Goal: Task Accomplishment & Management: Use online tool/utility

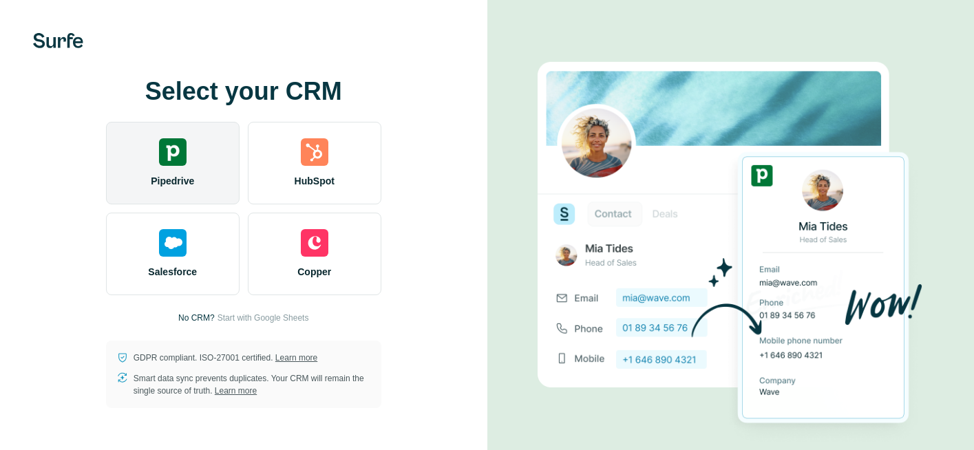
click at [186, 152] on img at bounding box center [173, 152] width 28 height 28
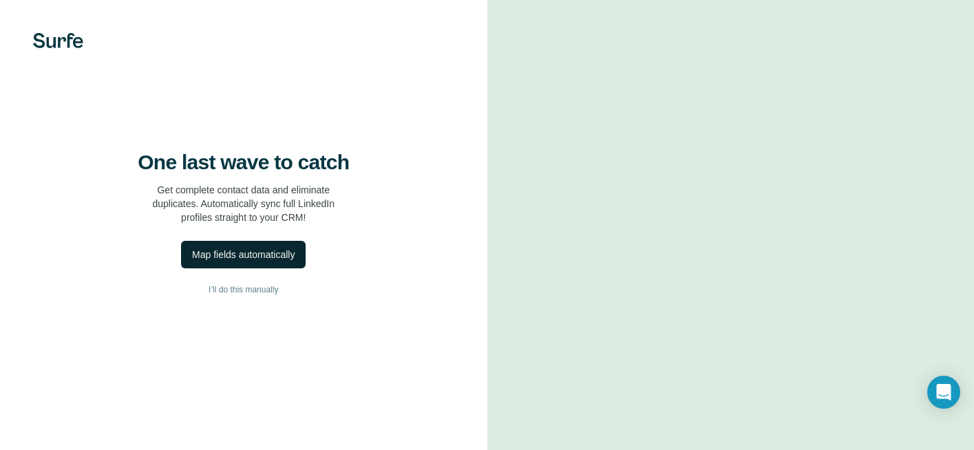
click at [291, 262] on div "Map fields automatically" at bounding box center [243, 255] width 103 height 14
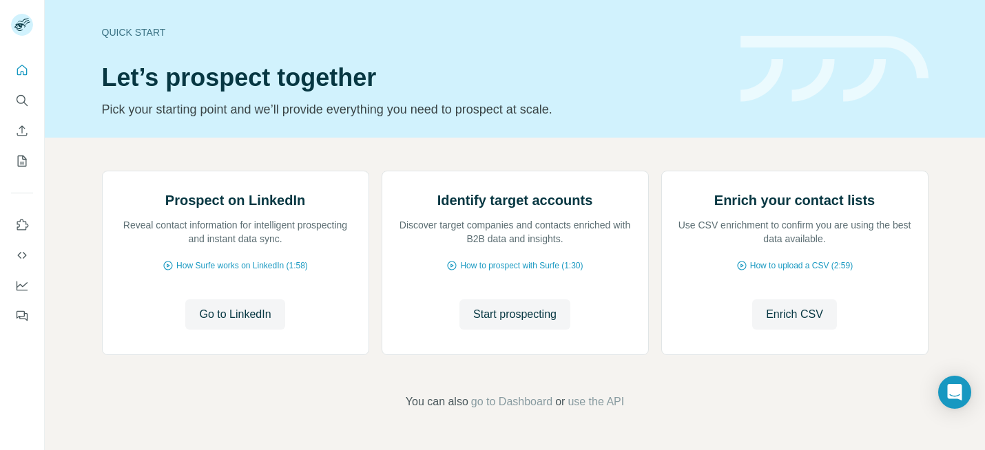
scroll to position [75, 0]
click at [534, 323] on span "Start prospecting" at bounding box center [514, 314] width 83 height 17
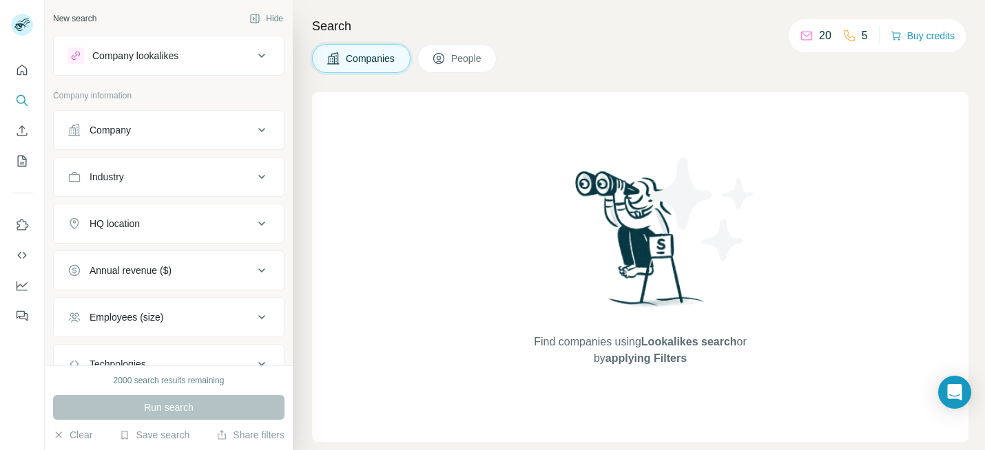
scroll to position [7, 0]
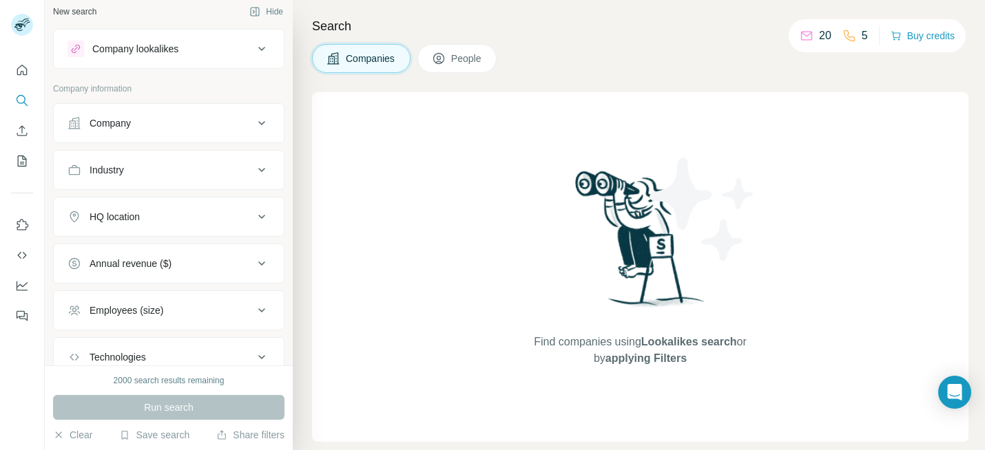
click at [198, 41] on div "Company lookalikes" at bounding box center [160, 49] width 186 height 17
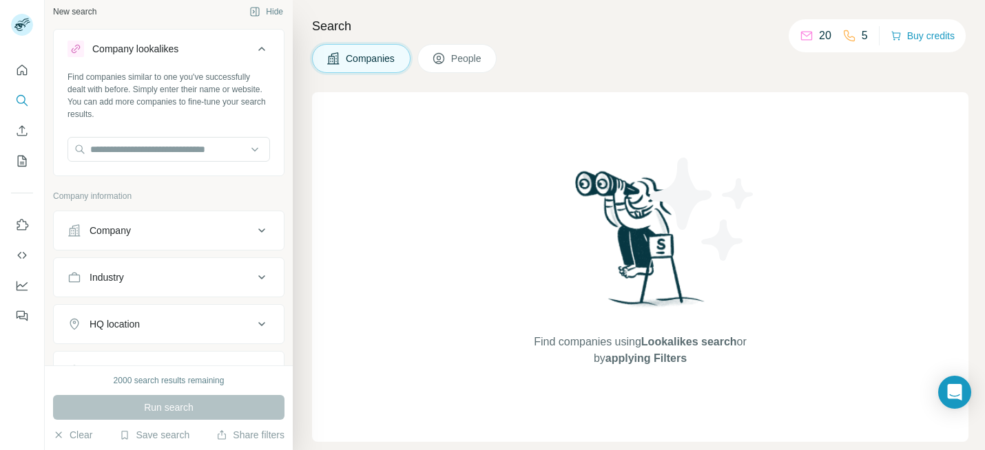
click at [197, 41] on div "Company lookalikes" at bounding box center [160, 49] width 186 height 17
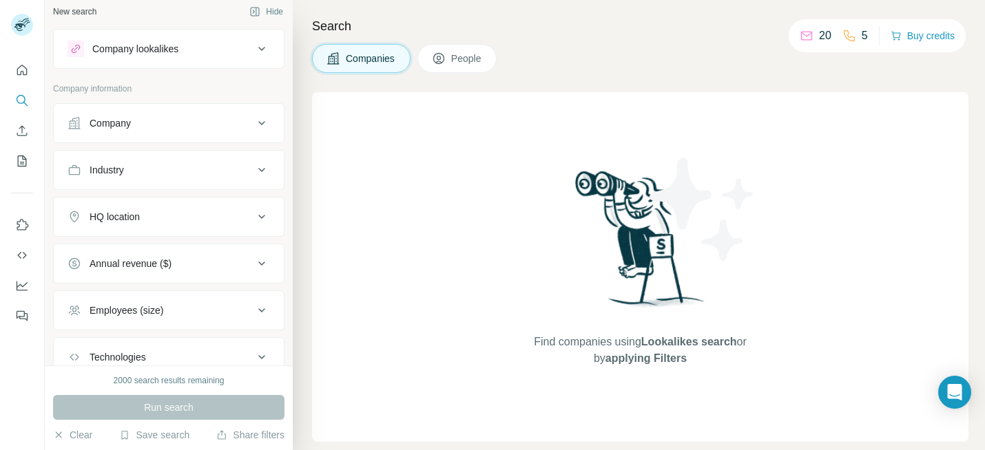
click at [208, 120] on div "Company" at bounding box center [160, 123] width 186 height 14
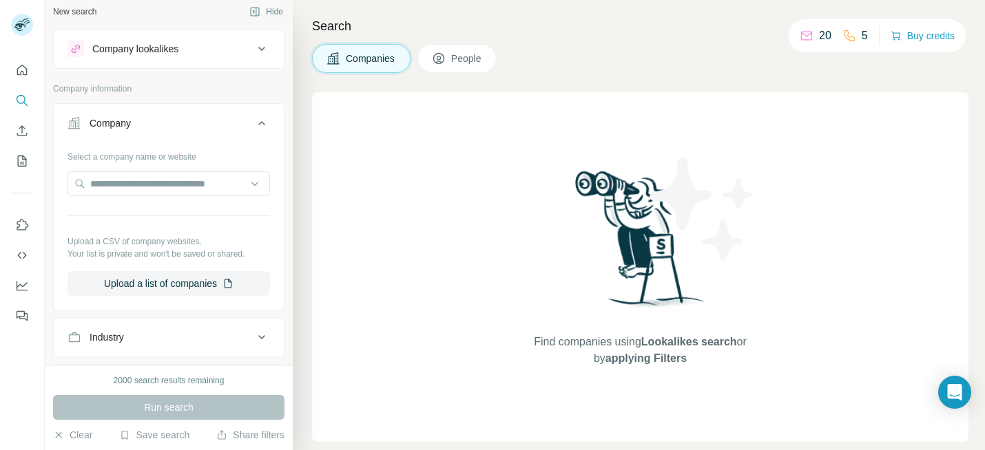
click at [208, 120] on div "Company" at bounding box center [160, 123] width 186 height 14
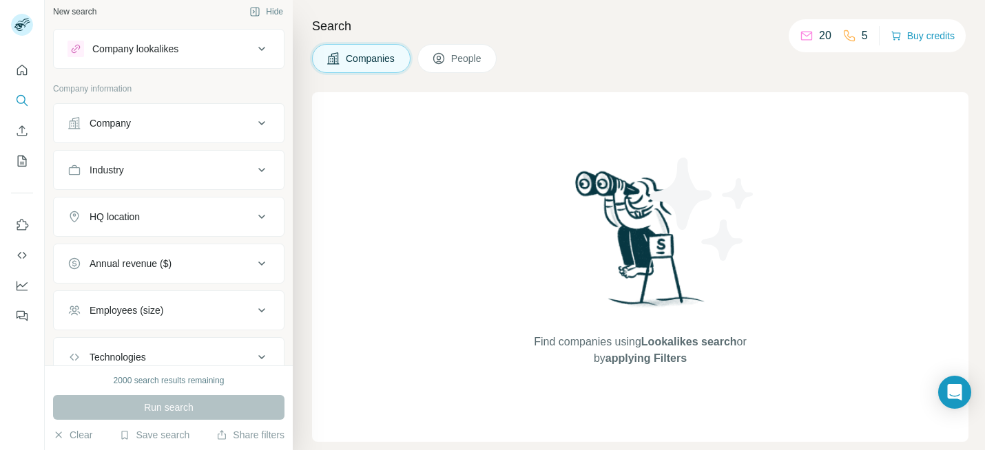
click at [206, 161] on button "Industry" at bounding box center [169, 170] width 230 height 33
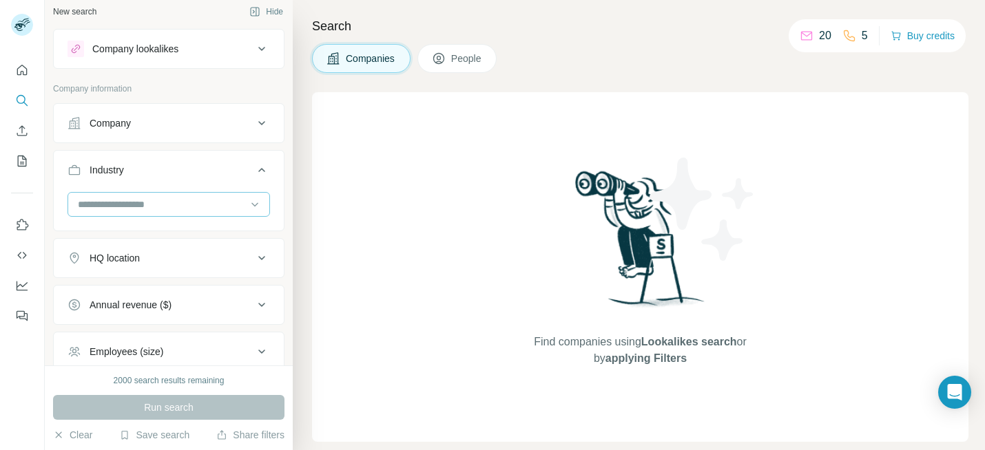
click at [196, 199] on input at bounding box center [161, 204] width 170 height 15
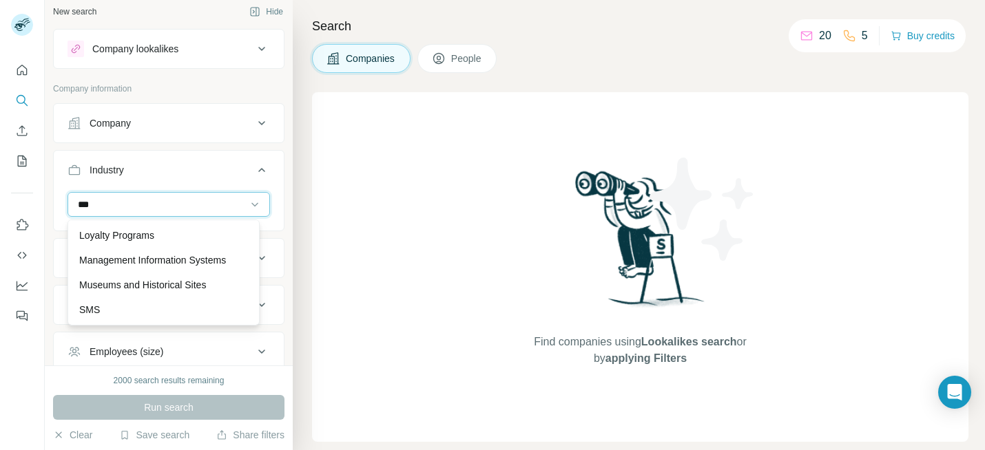
scroll to position [0, 0]
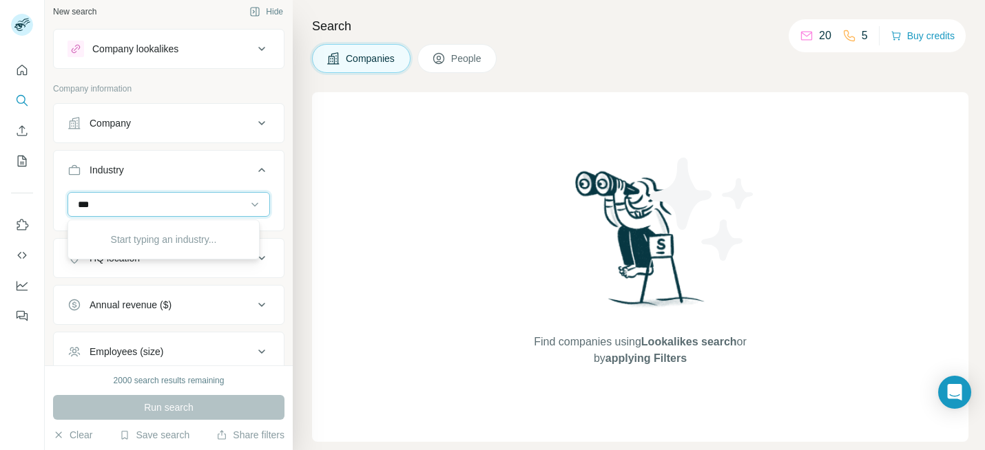
type input "**"
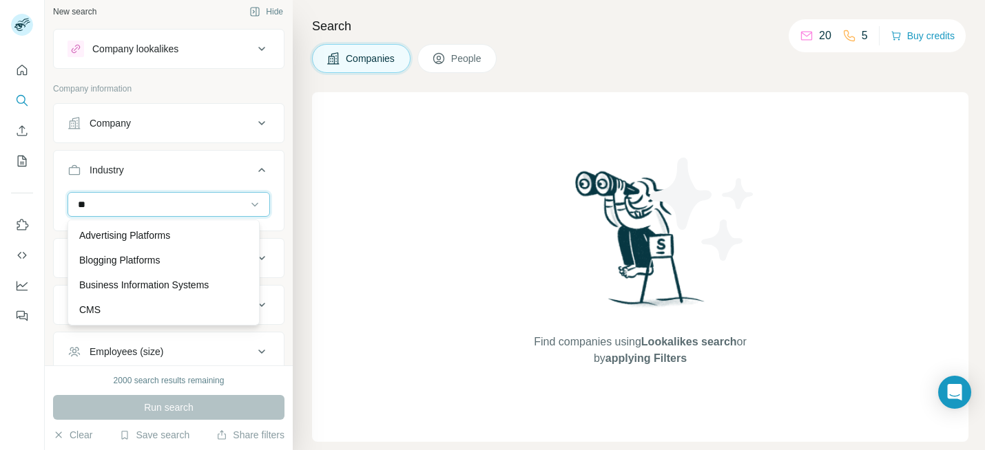
click at [194, 205] on input "**" at bounding box center [161, 204] width 170 height 15
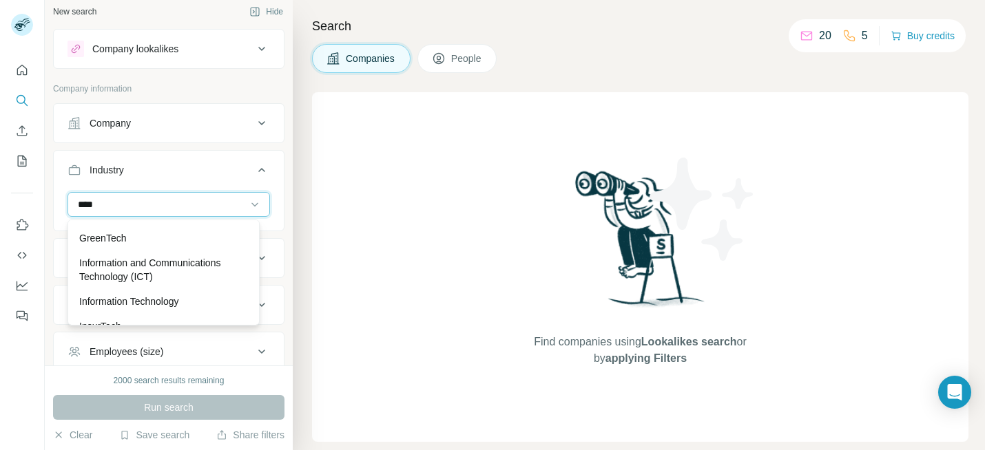
scroll to position [171, 0]
type input "****"
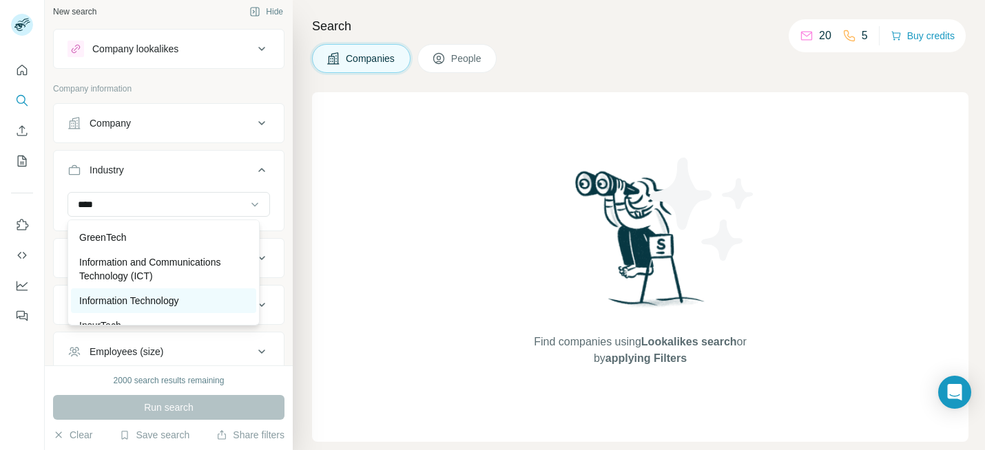
click at [194, 300] on div "Information Technology" at bounding box center [163, 301] width 169 height 14
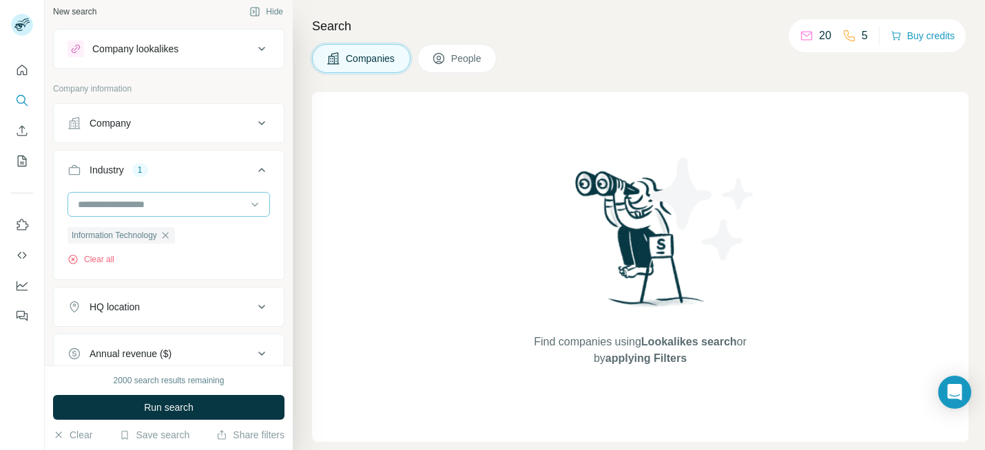
click at [197, 202] on input at bounding box center [161, 204] width 170 height 15
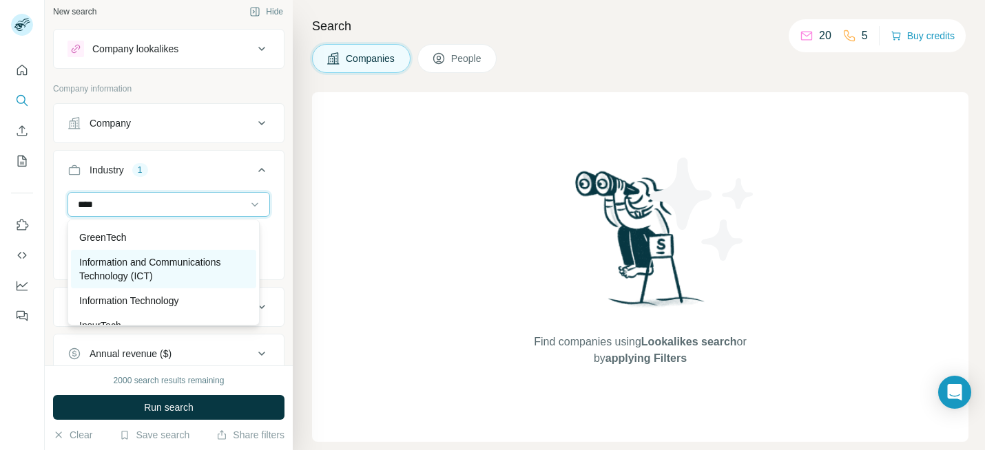
type input "****"
click at [196, 276] on p "Information and Communications Technology (ICT)" at bounding box center [163, 269] width 169 height 28
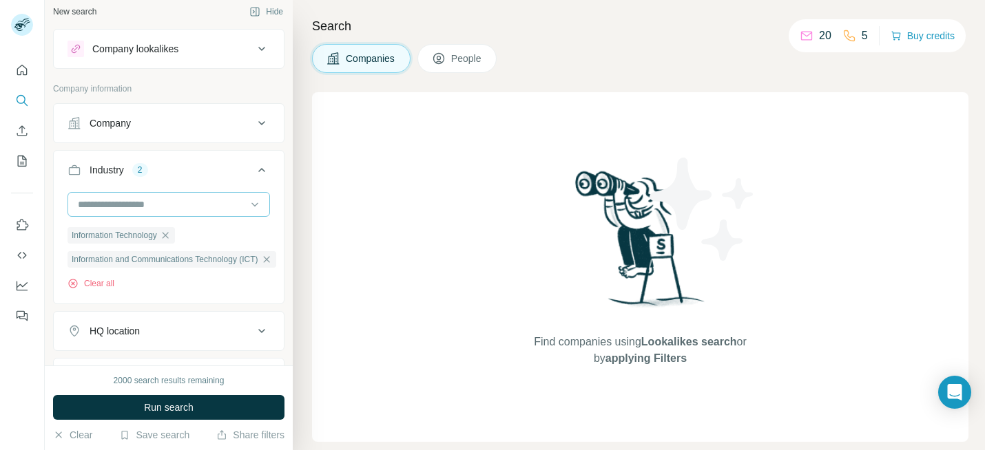
click at [200, 198] on input at bounding box center [161, 204] width 170 height 15
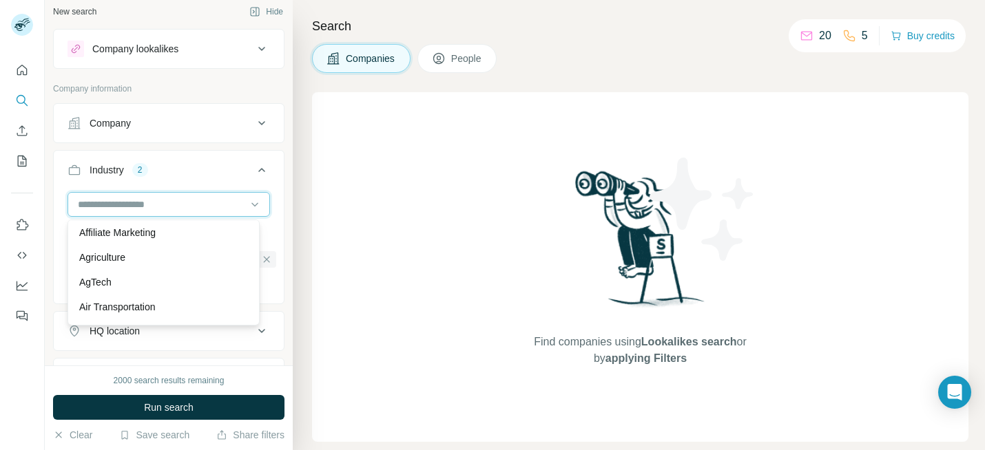
scroll to position [304, 0]
type input "**"
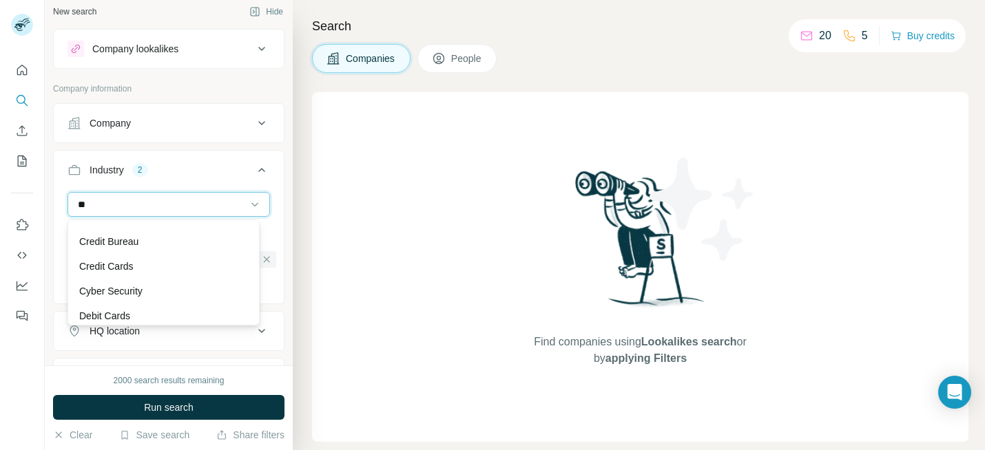
scroll to position [174, 0]
click at [189, 202] on input "**" at bounding box center [161, 204] width 170 height 15
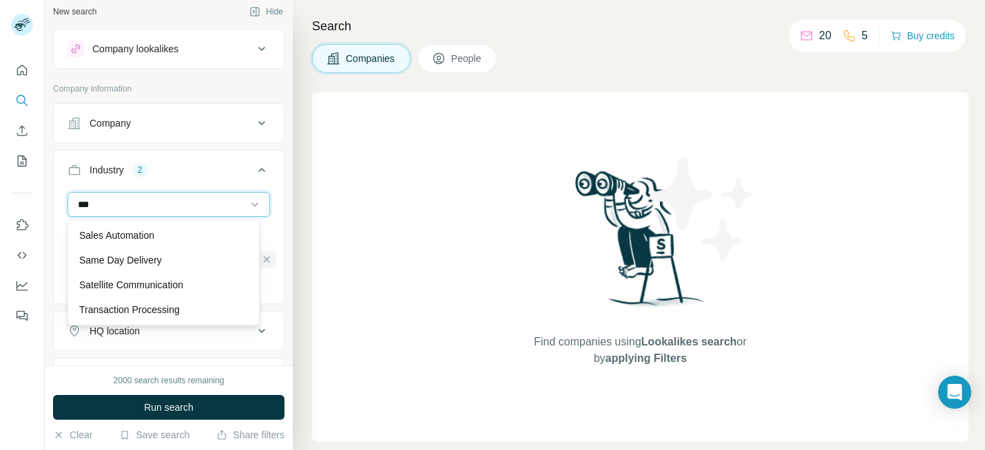
scroll to position [0, 0]
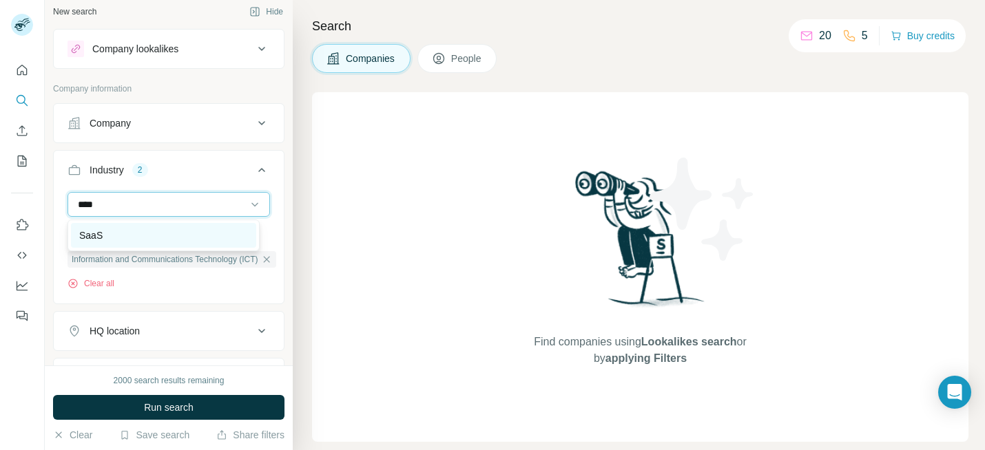
type input "****"
click at [145, 238] on div "SaaS" at bounding box center [163, 236] width 169 height 14
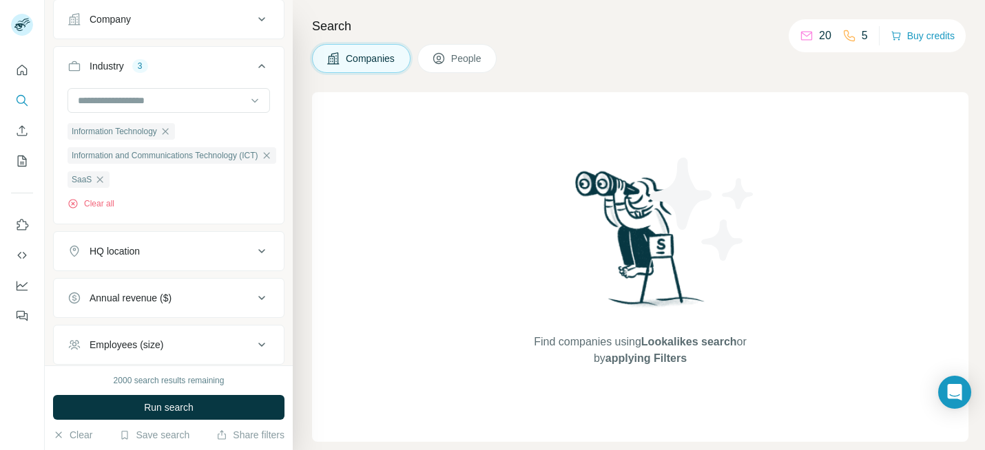
scroll to position [113, 0]
click at [260, 61] on button "Industry 3" at bounding box center [169, 67] width 230 height 39
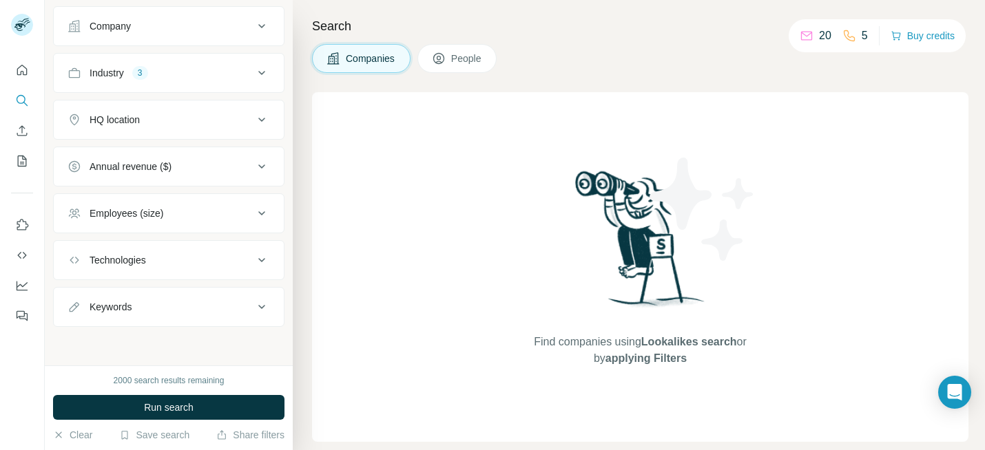
scroll to position [104, 0]
click at [233, 114] on div "HQ location" at bounding box center [160, 120] width 186 height 14
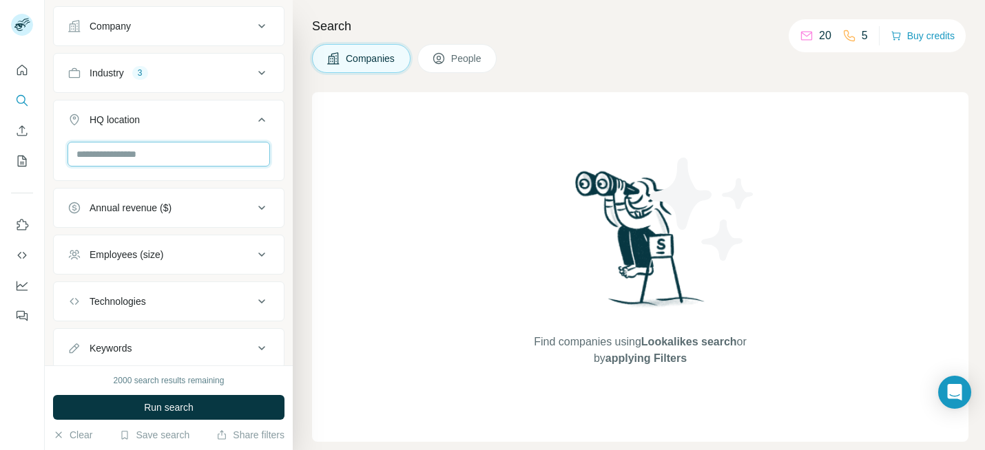
click at [211, 150] on input "text" at bounding box center [168, 154] width 202 height 25
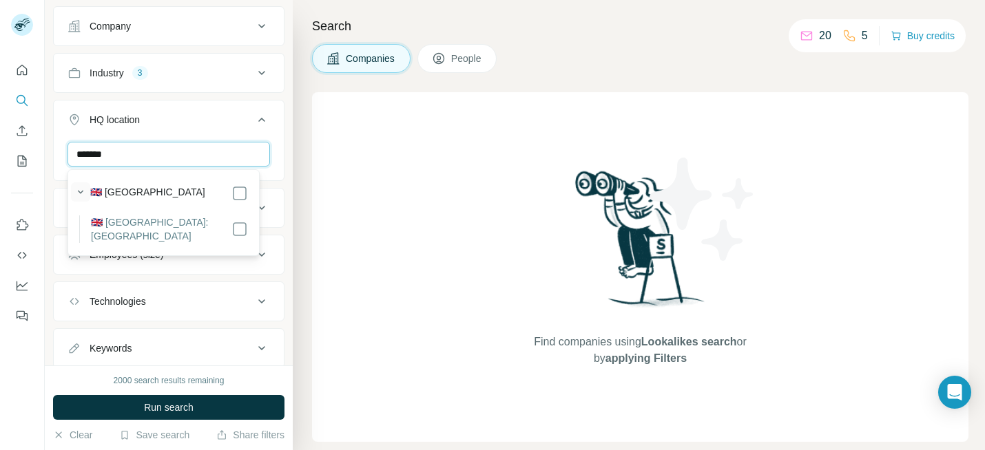
type input "*******"
click at [83, 187] on icon "button" at bounding box center [81, 192] width 14 height 14
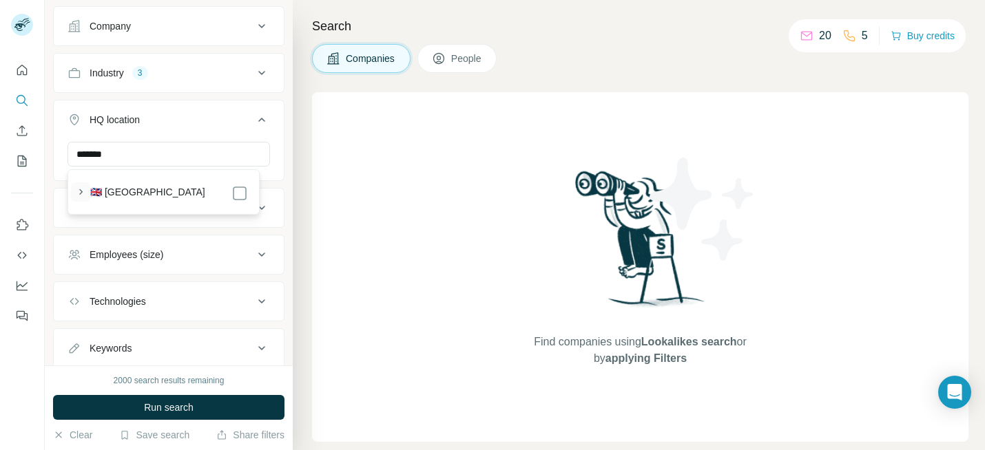
click at [83, 193] on icon "button" at bounding box center [81, 192] width 14 height 14
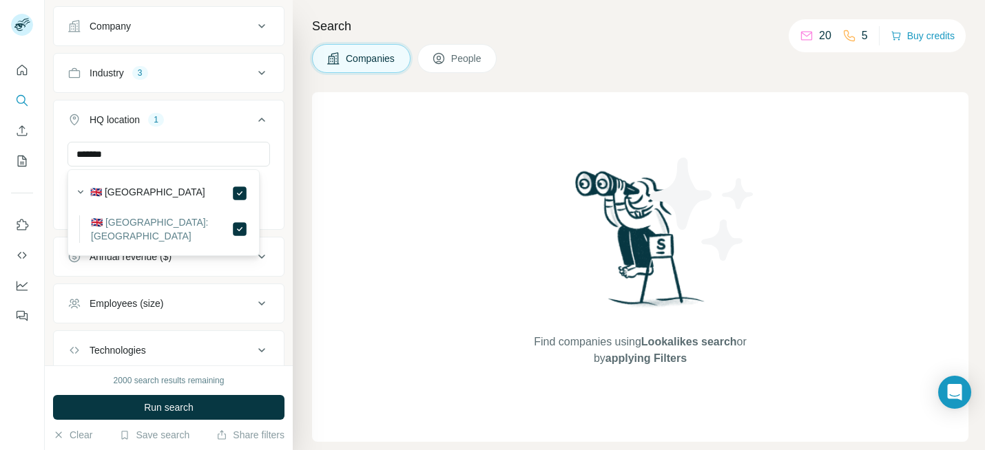
click at [253, 113] on icon at bounding box center [261, 120] width 17 height 17
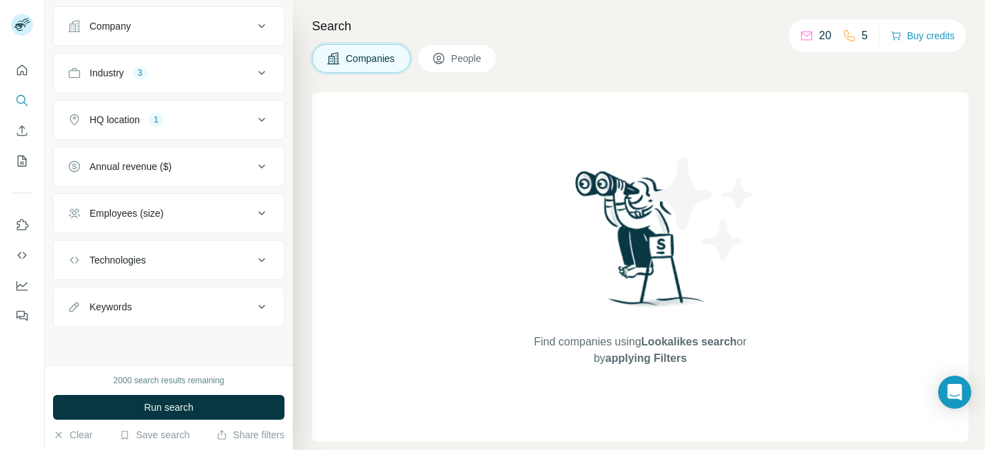
click at [222, 202] on button "Employees (size)" at bounding box center [169, 213] width 230 height 33
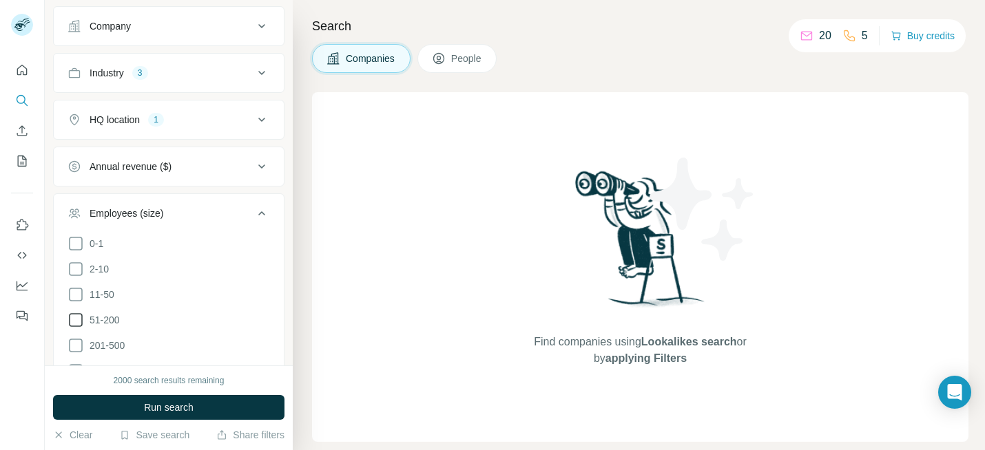
click at [107, 315] on span "51-200" at bounding box center [102, 320] width 36 height 14
click at [104, 297] on span "11-50" at bounding box center [99, 295] width 30 height 14
click at [231, 213] on div "Employees (size) 2" at bounding box center [160, 214] width 186 height 14
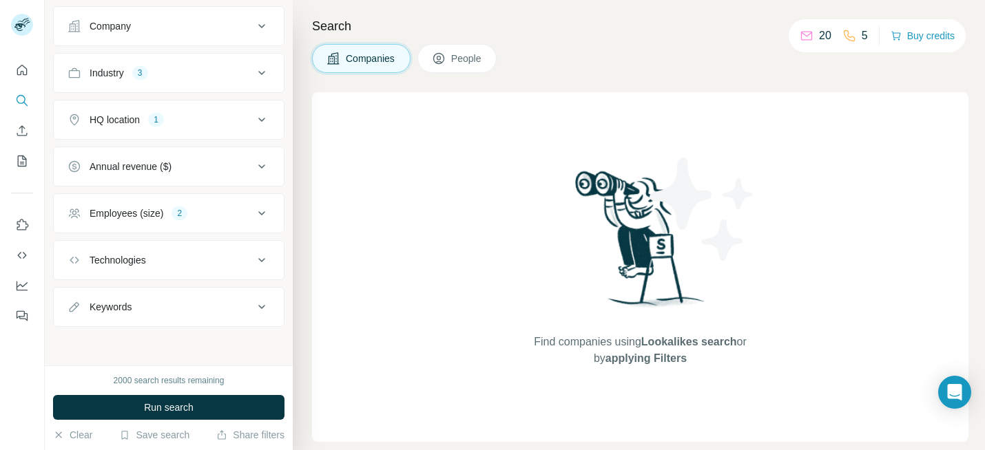
click at [231, 253] on button "Technologies" at bounding box center [169, 260] width 230 height 33
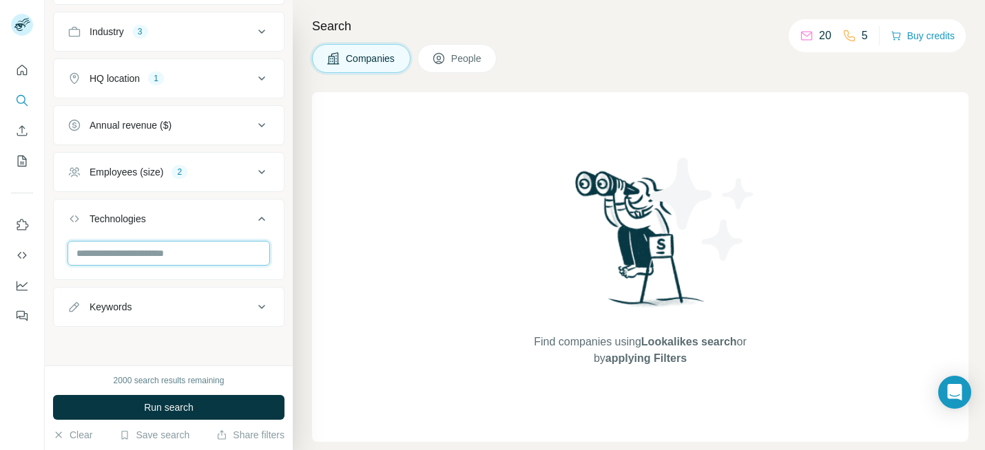
click at [231, 253] on input "text" at bounding box center [168, 253] width 202 height 25
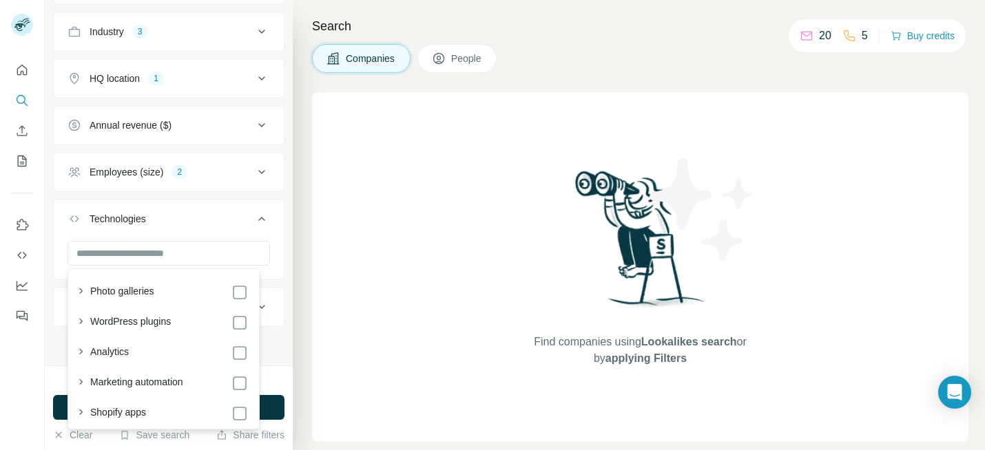
click at [228, 222] on div "Technologies" at bounding box center [160, 219] width 186 height 14
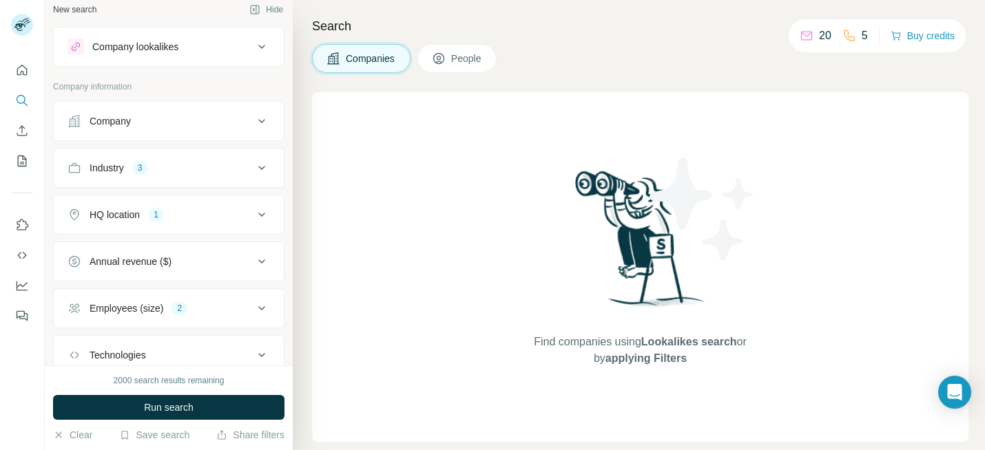
scroll to position [0, 0]
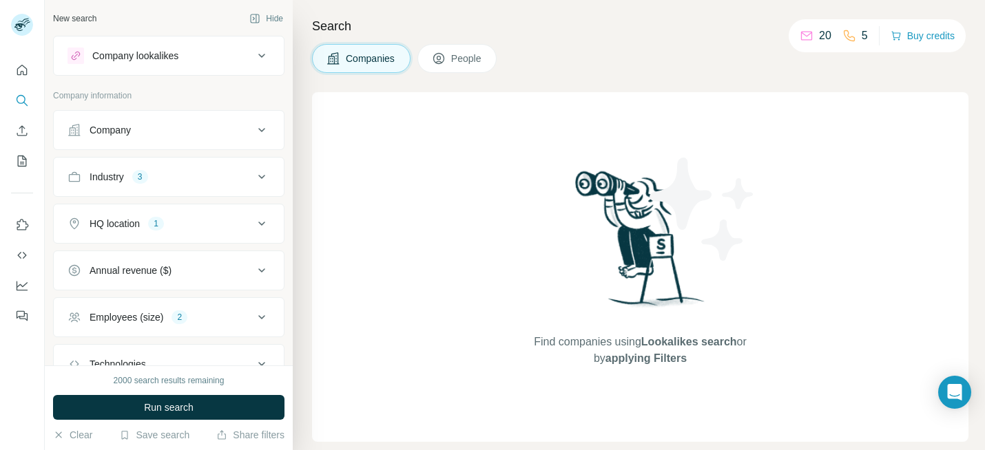
click at [222, 165] on button "Industry 3" at bounding box center [169, 176] width 230 height 33
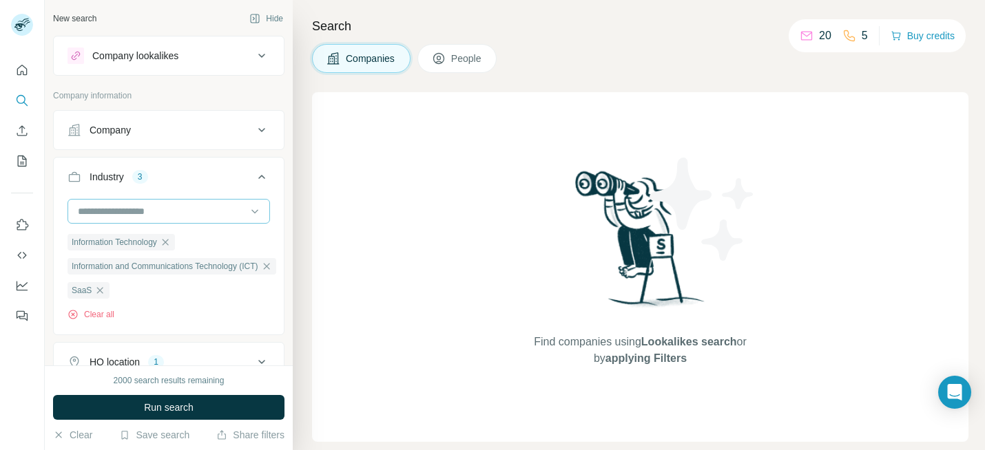
click at [209, 212] on input at bounding box center [161, 211] width 170 height 15
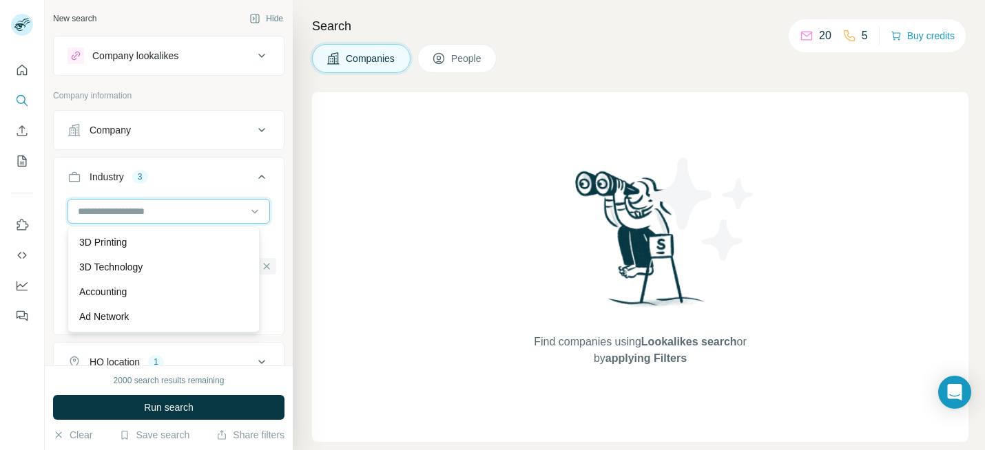
click at [209, 212] on input at bounding box center [161, 211] width 170 height 15
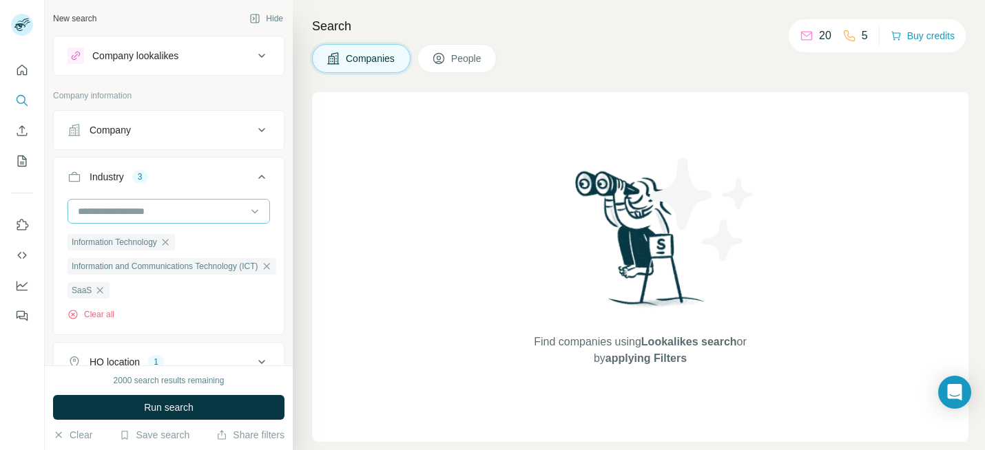
click at [209, 212] on input at bounding box center [161, 211] width 170 height 15
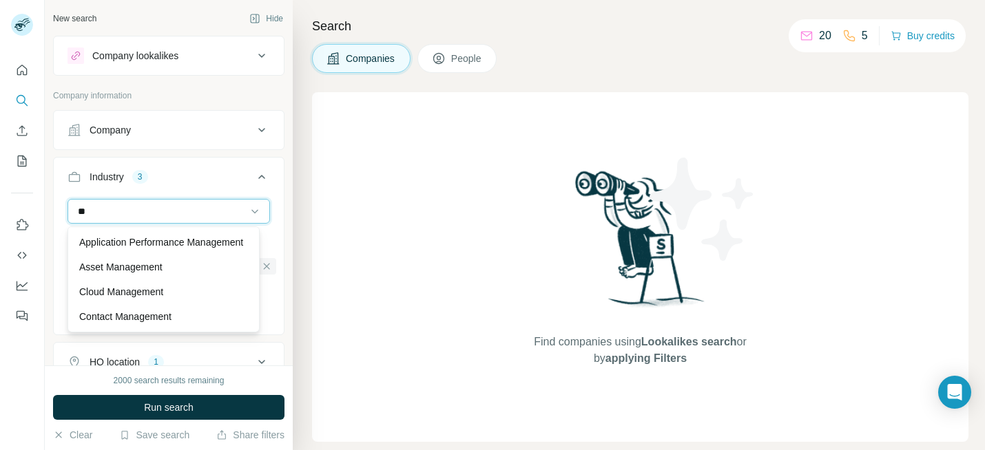
type input "*"
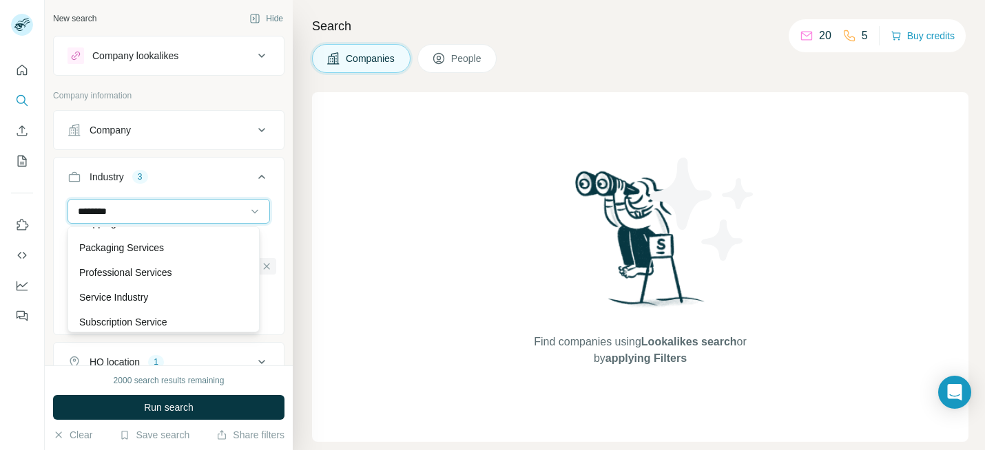
scroll to position [382, 0]
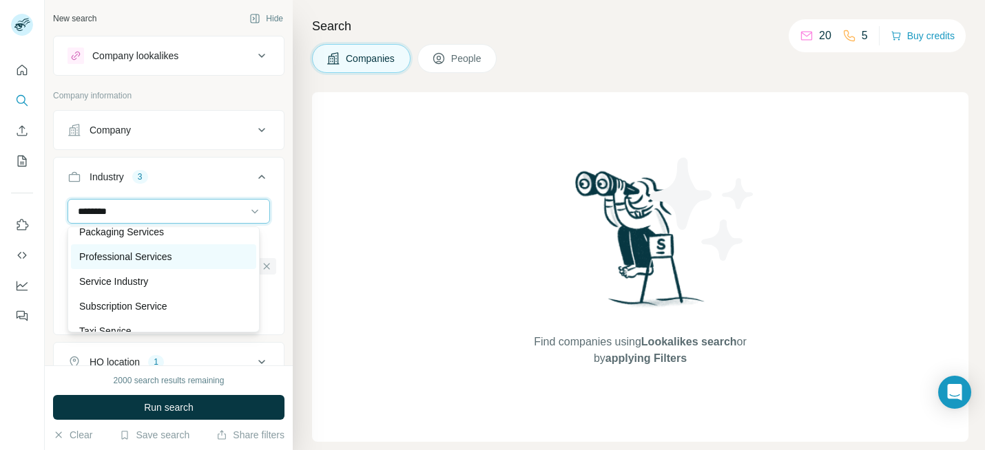
type input "*******"
click at [207, 261] on div "Professional Services" at bounding box center [163, 257] width 169 height 14
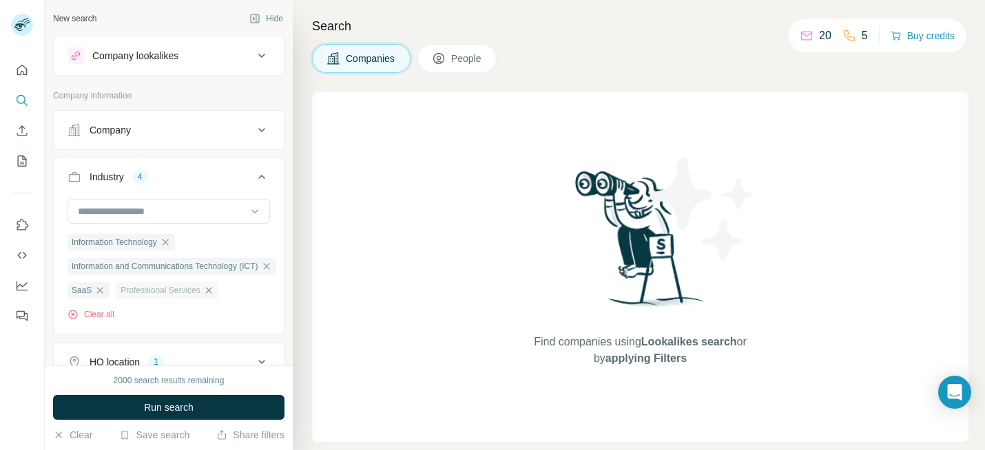
click at [211, 292] on icon "button" at bounding box center [208, 290] width 6 height 6
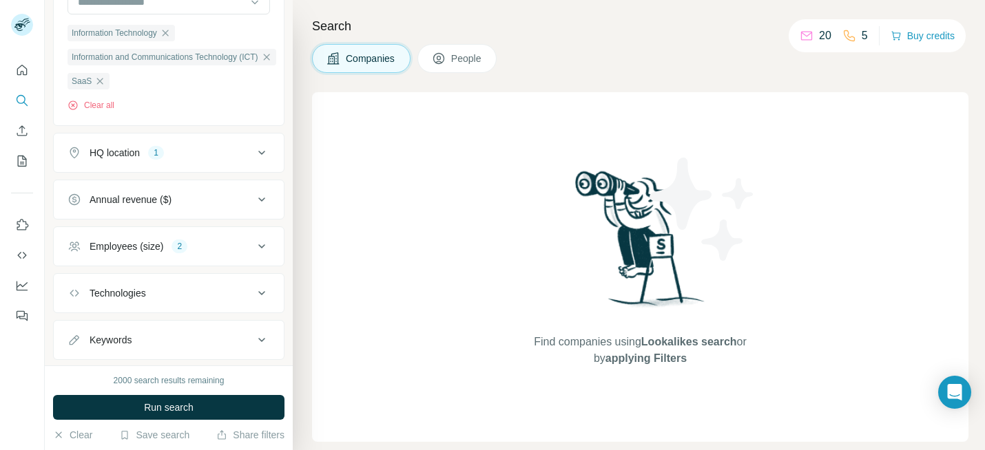
scroll to position [253, 0]
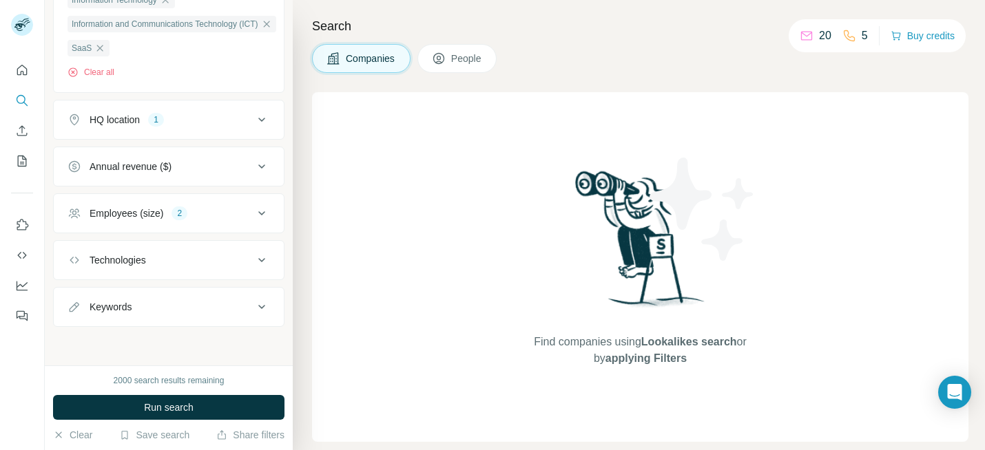
click at [256, 205] on icon at bounding box center [261, 213] width 17 height 17
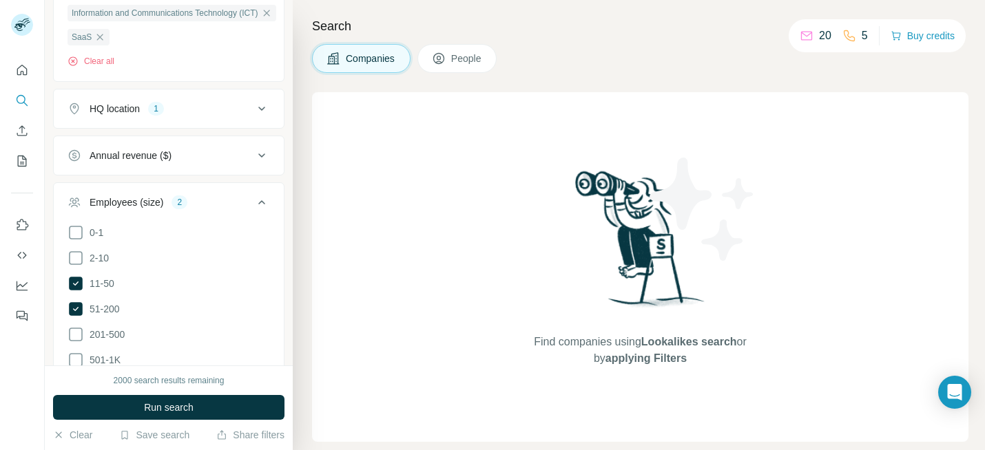
click at [256, 202] on icon at bounding box center [261, 202] width 17 height 17
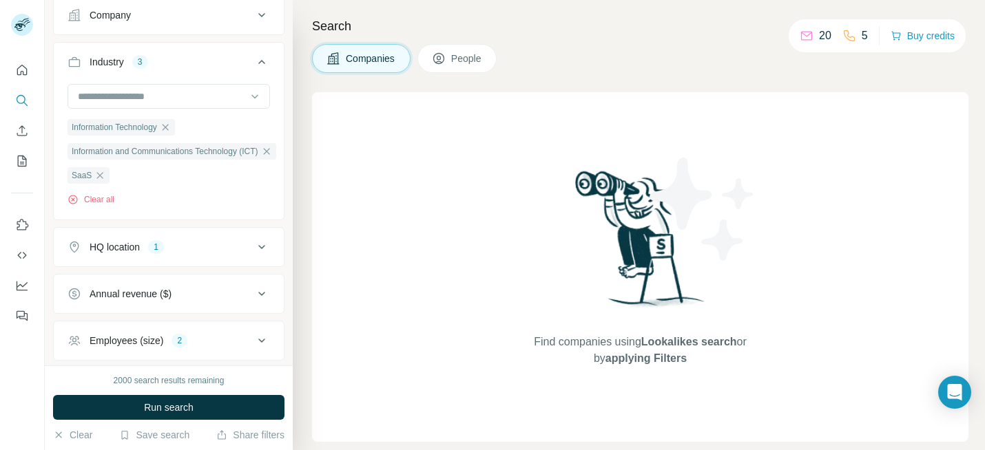
scroll to position [0, 0]
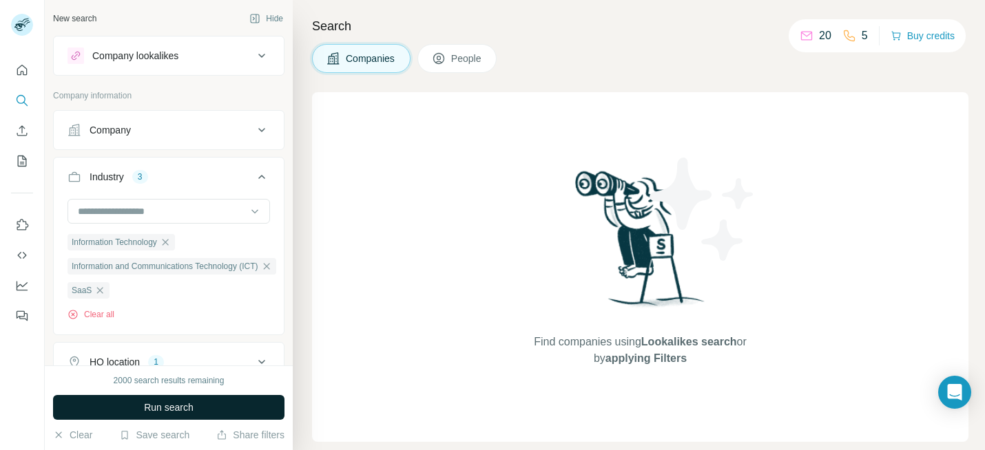
click at [208, 410] on button "Run search" at bounding box center [168, 407] width 231 height 25
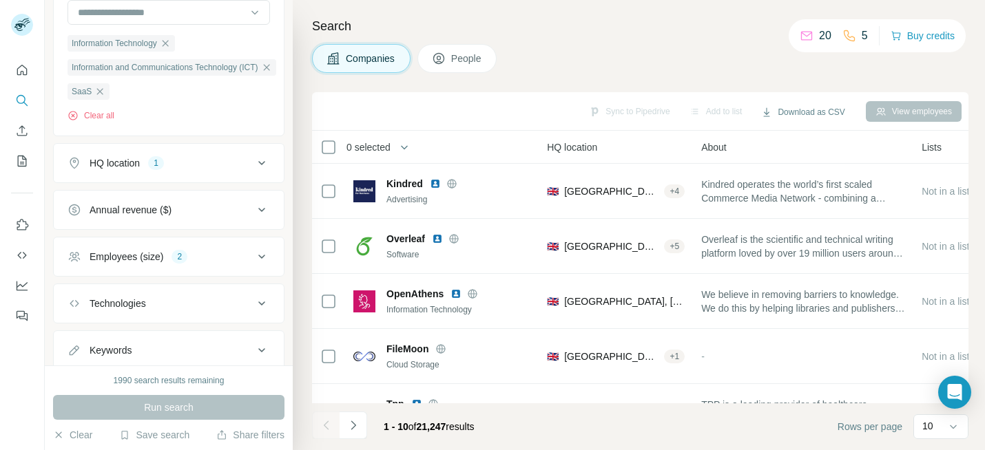
scroll to position [152, 0]
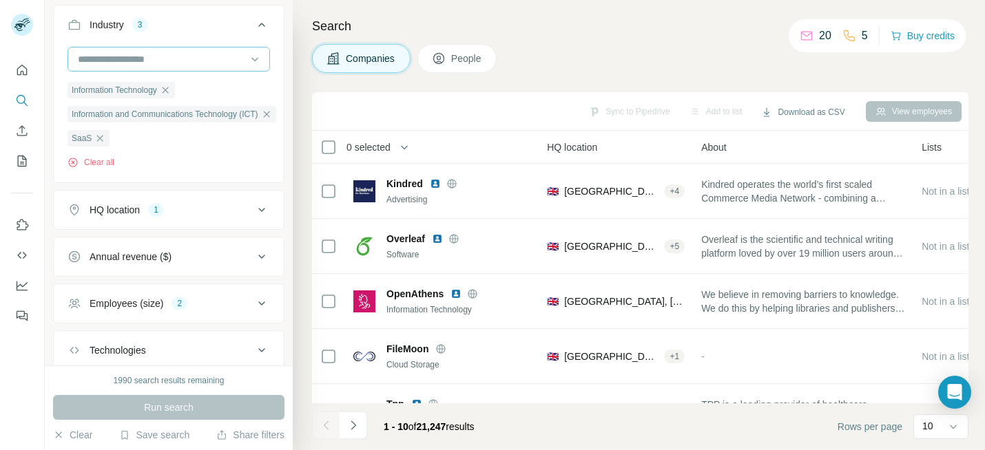
click at [180, 59] on input at bounding box center [161, 59] width 170 height 15
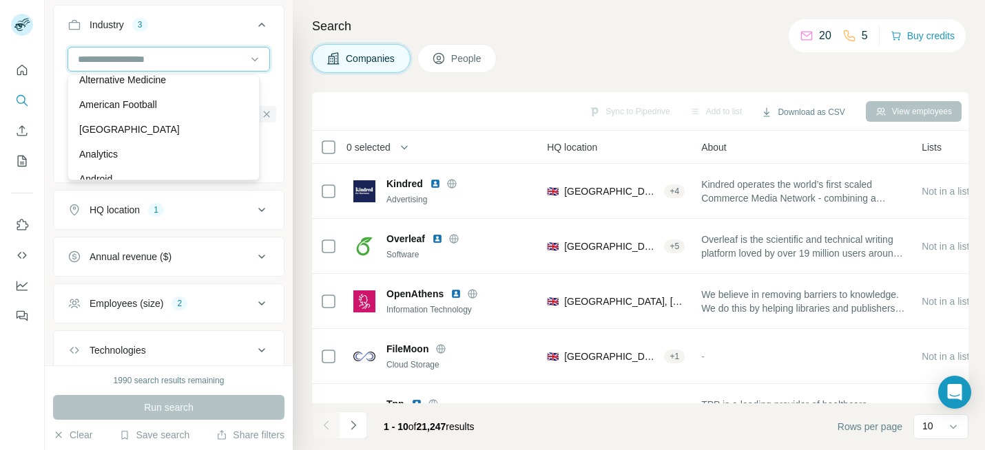
click at [180, 59] on input at bounding box center [161, 59] width 170 height 15
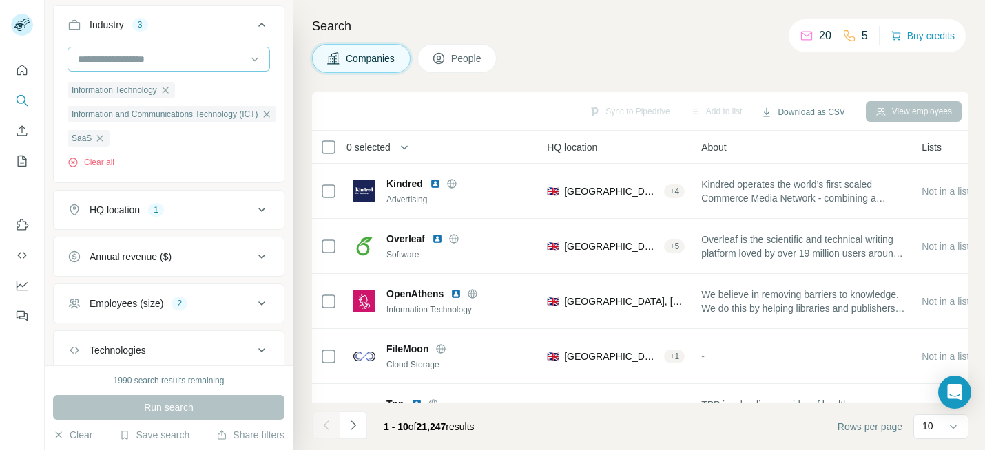
click at [150, 58] on input at bounding box center [161, 59] width 170 height 15
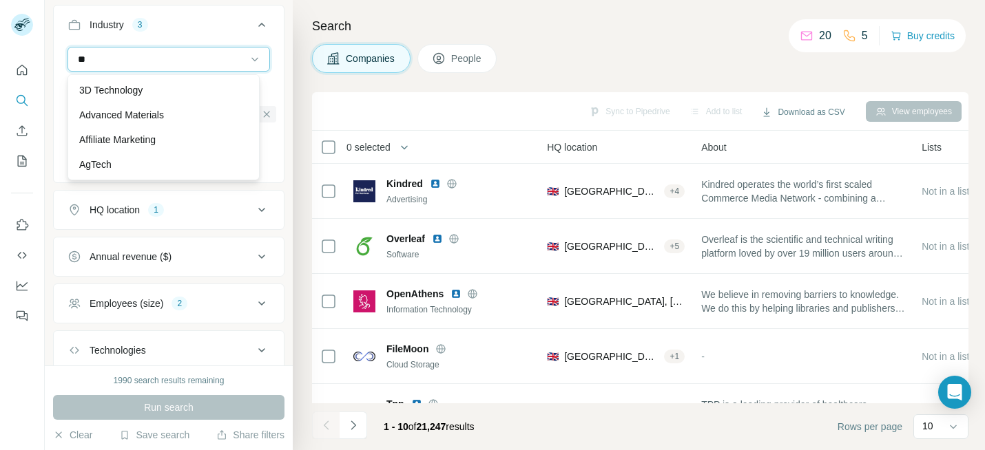
type input "*"
click at [598, 21] on h4 "Search" at bounding box center [640, 26] width 656 height 19
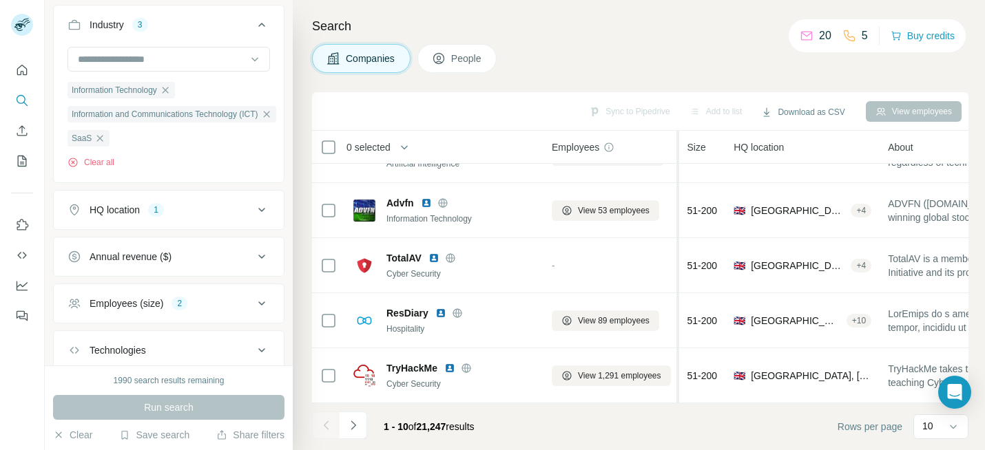
scroll to position [242, 0]
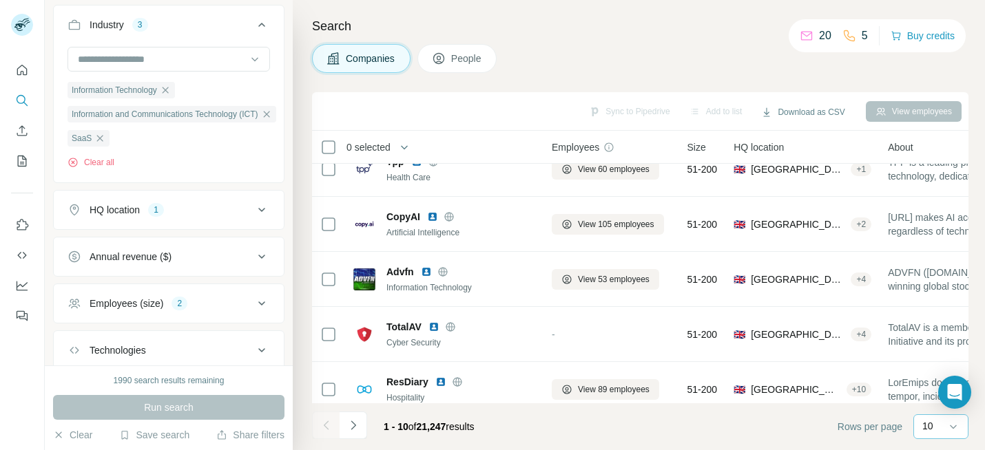
click at [938, 426] on div "10" at bounding box center [939, 426] width 34 height 14
click at [943, 323] on div "60" at bounding box center [941, 322] width 32 height 14
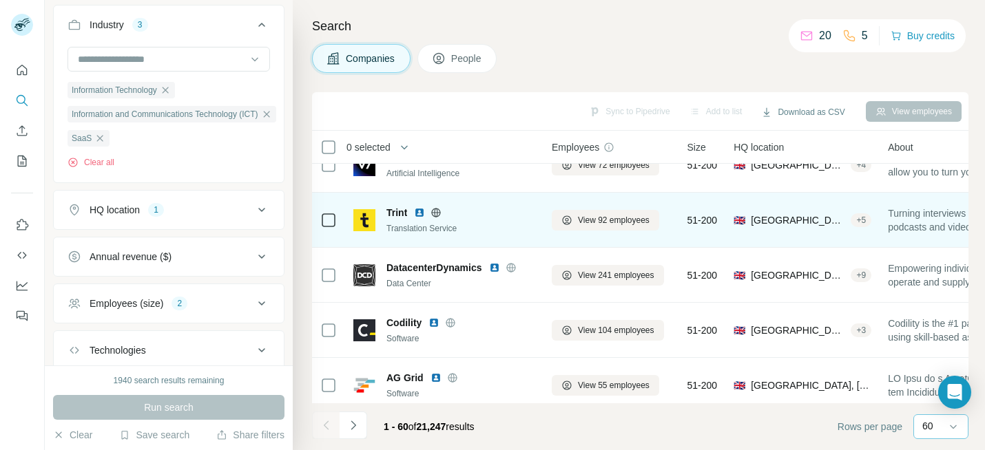
scroll to position [1917, 0]
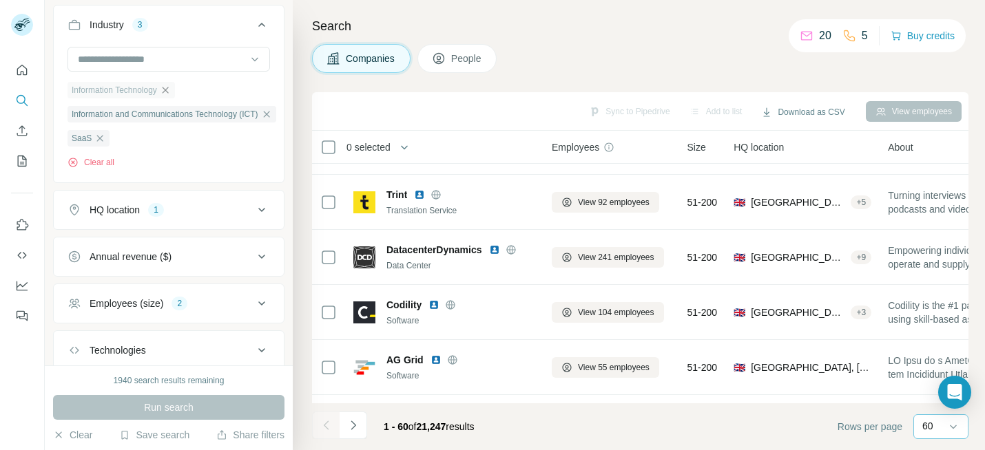
click at [171, 89] on icon "button" at bounding box center [165, 90] width 11 height 11
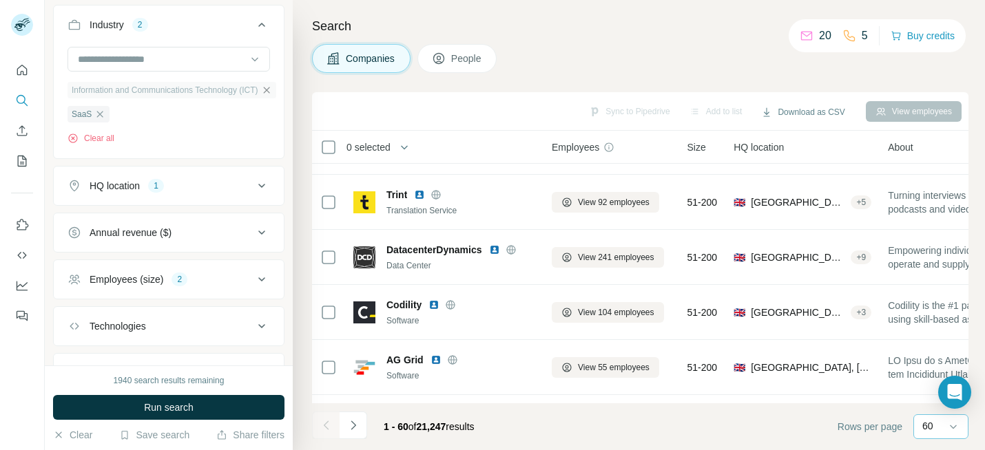
click at [269, 89] on icon "button" at bounding box center [266, 90] width 6 height 6
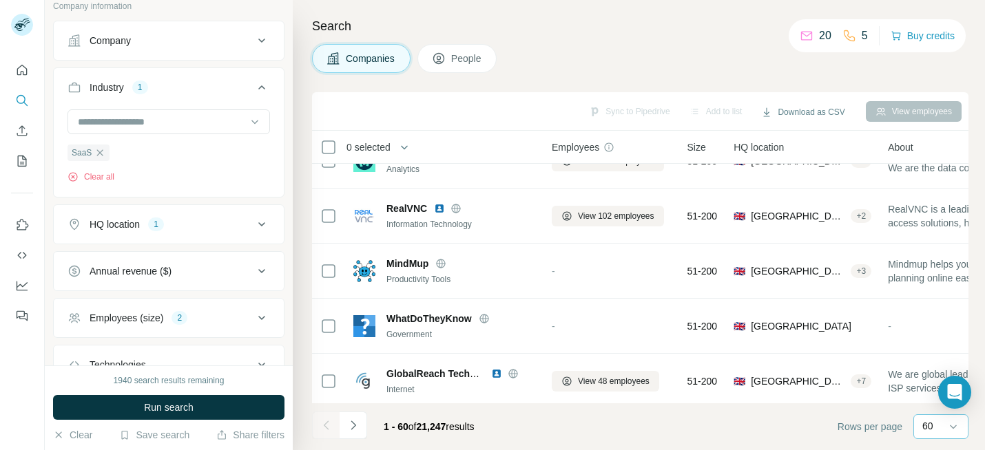
scroll to position [194, 0]
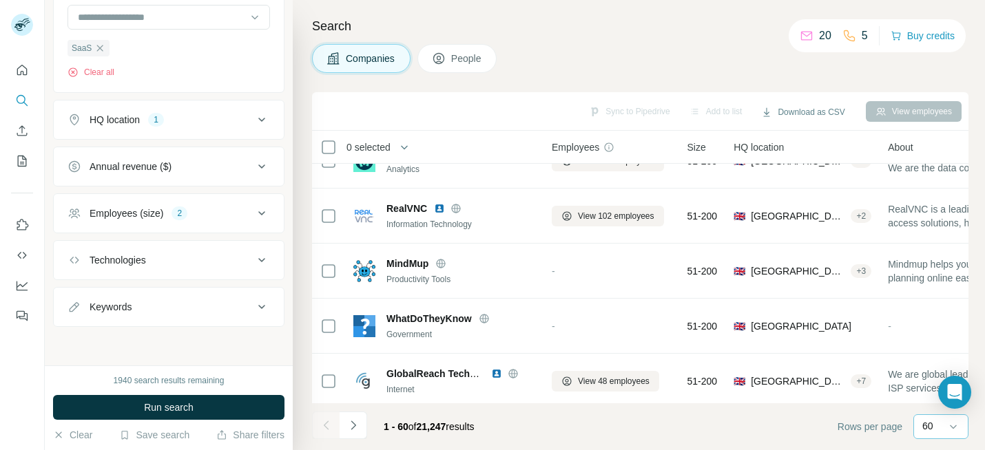
click at [168, 309] on div "Keywords" at bounding box center [160, 307] width 186 height 14
click at [165, 329] on input "text" at bounding box center [154, 341] width 175 height 25
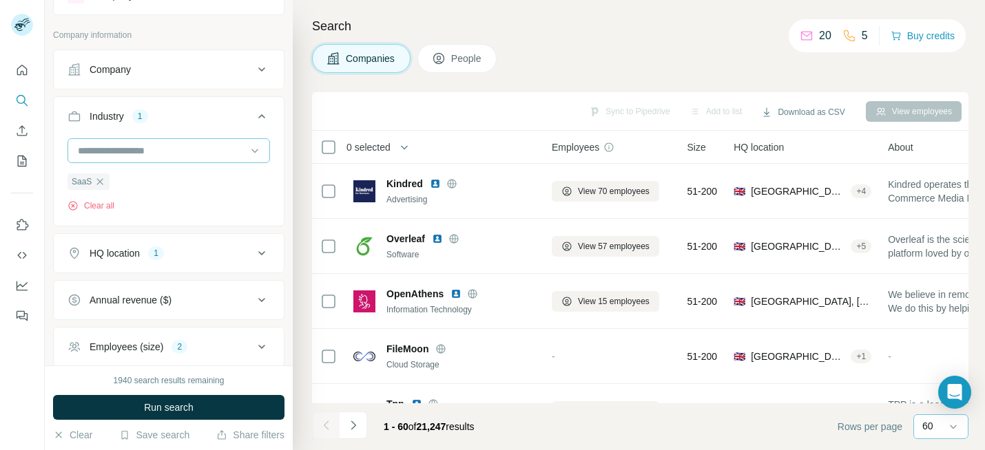
scroll to position [0, 0]
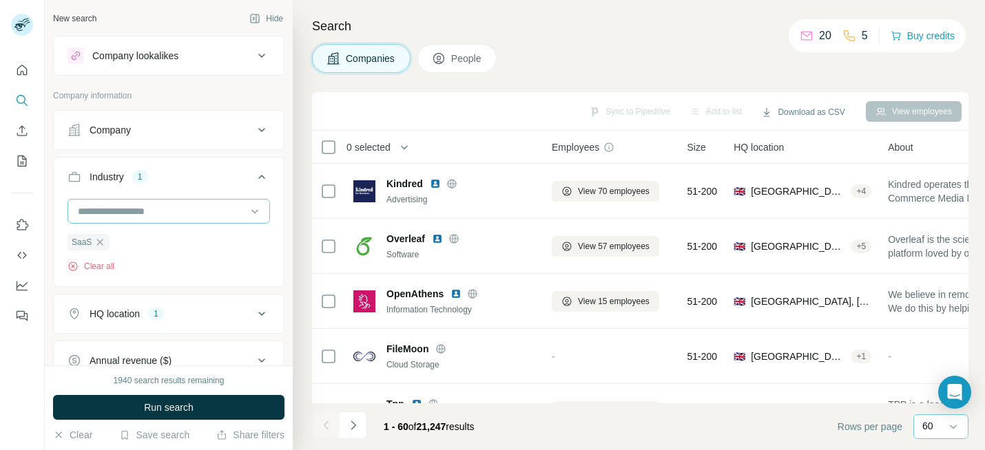
click at [224, 132] on div "Company" at bounding box center [160, 130] width 186 height 14
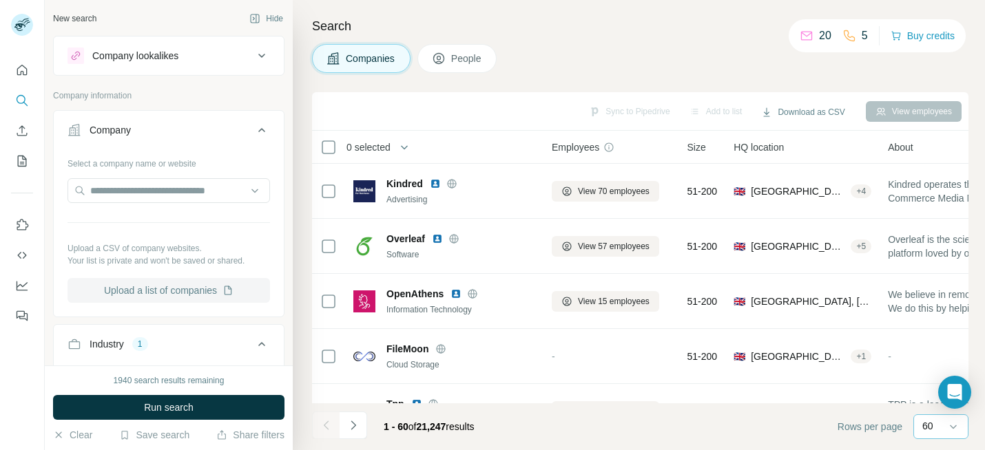
click at [185, 287] on button "Upload a list of companies" at bounding box center [168, 290] width 202 height 25
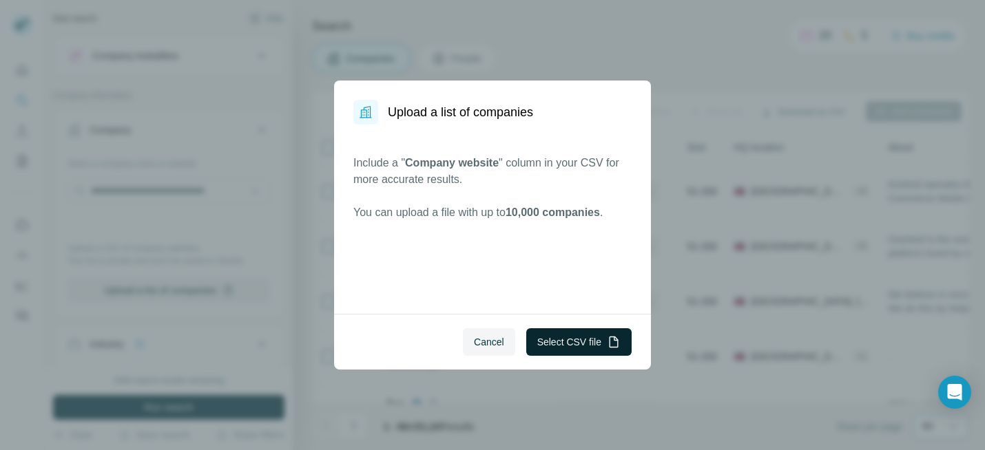
click at [556, 335] on button "Select CSV file" at bounding box center [578, 342] width 105 height 28
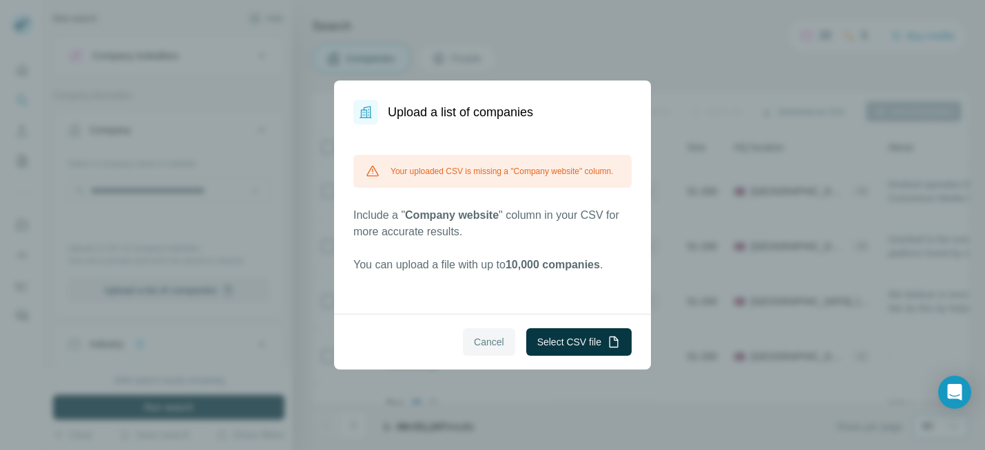
click at [474, 342] on span "Cancel" at bounding box center [489, 342] width 30 height 14
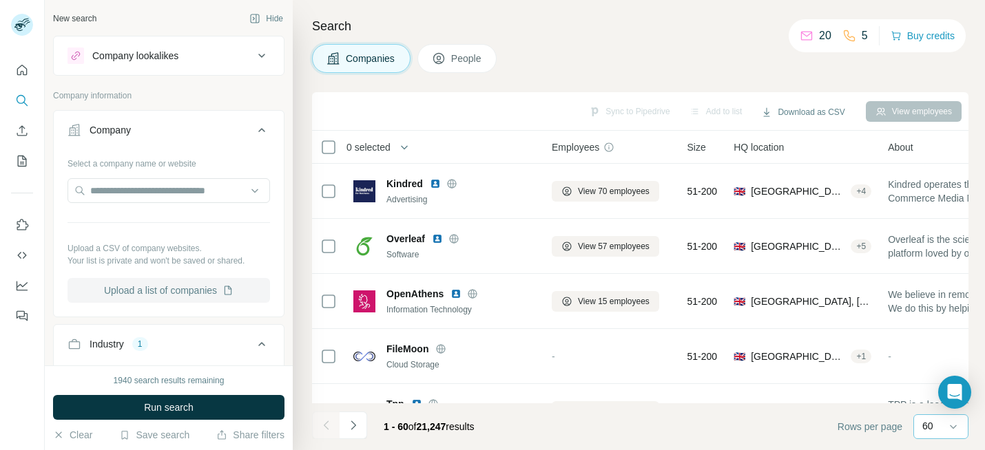
click at [227, 285] on icon "button" at bounding box center [227, 290] width 11 height 11
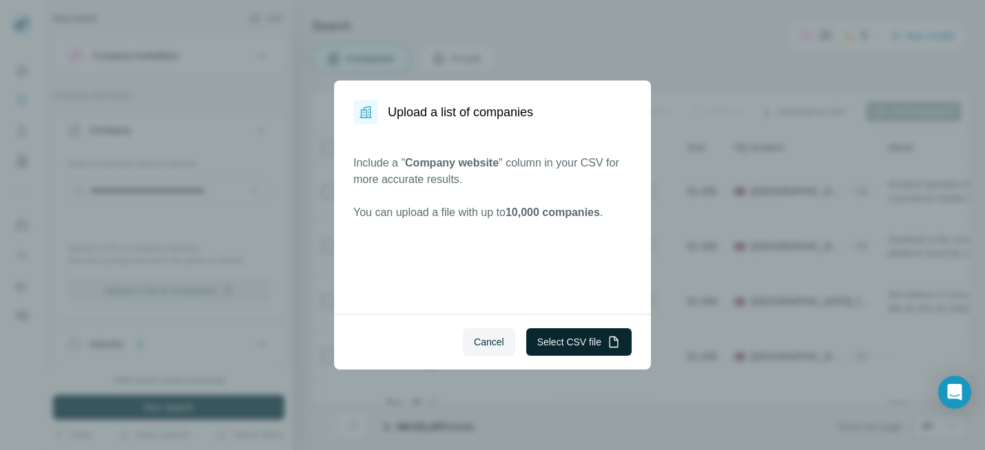
click at [545, 344] on button "Select CSV file" at bounding box center [578, 342] width 105 height 28
click at [571, 342] on button "Select CSV file" at bounding box center [578, 342] width 105 height 28
click at [606, 347] on button "Select CSV file" at bounding box center [578, 342] width 105 height 28
click at [565, 352] on button "Select CSV file" at bounding box center [578, 342] width 105 height 28
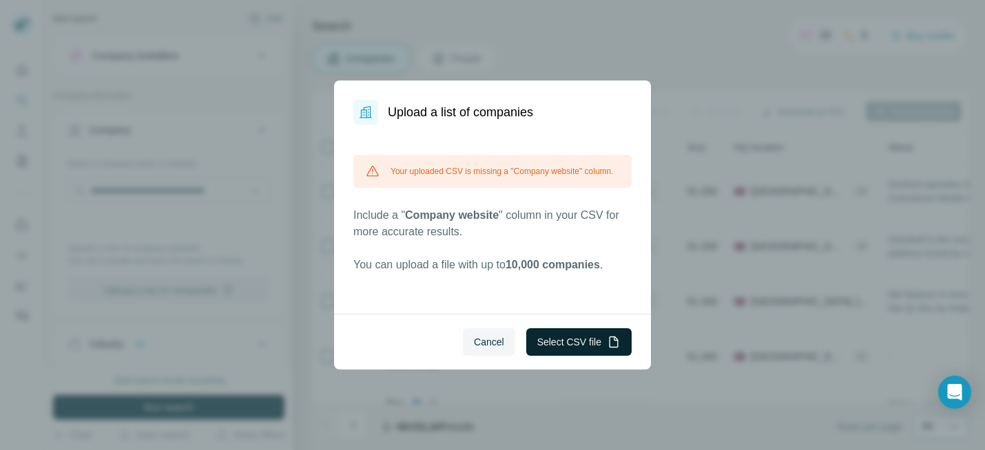
click at [593, 347] on button "Select CSV file" at bounding box center [578, 342] width 105 height 28
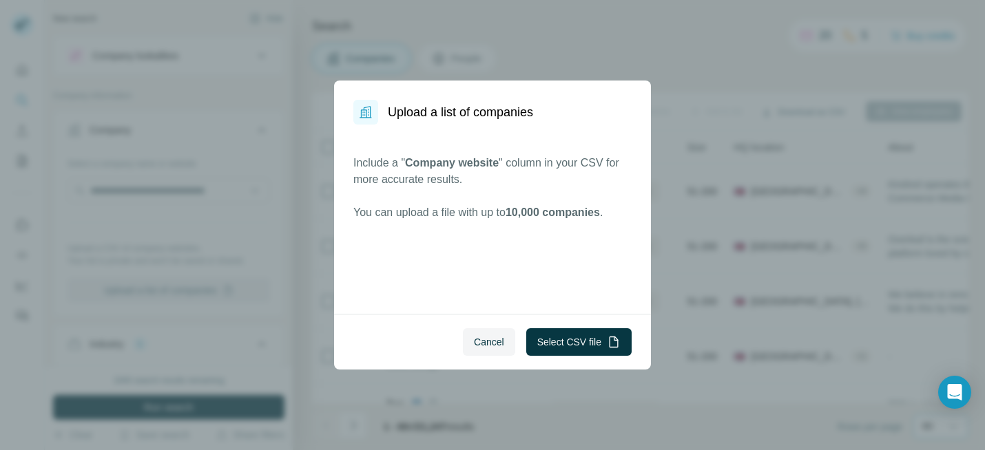
click at [710, 126] on div "Upload a list of companies Include a " Company website " column in your CSV for…" at bounding box center [492, 225] width 985 height 450
click at [474, 342] on span "Cancel" at bounding box center [489, 342] width 30 height 14
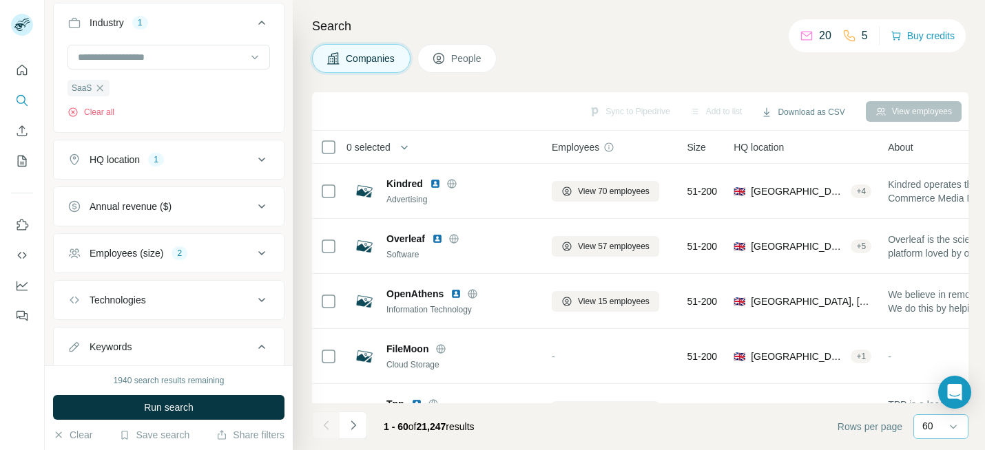
scroll to position [403, 0]
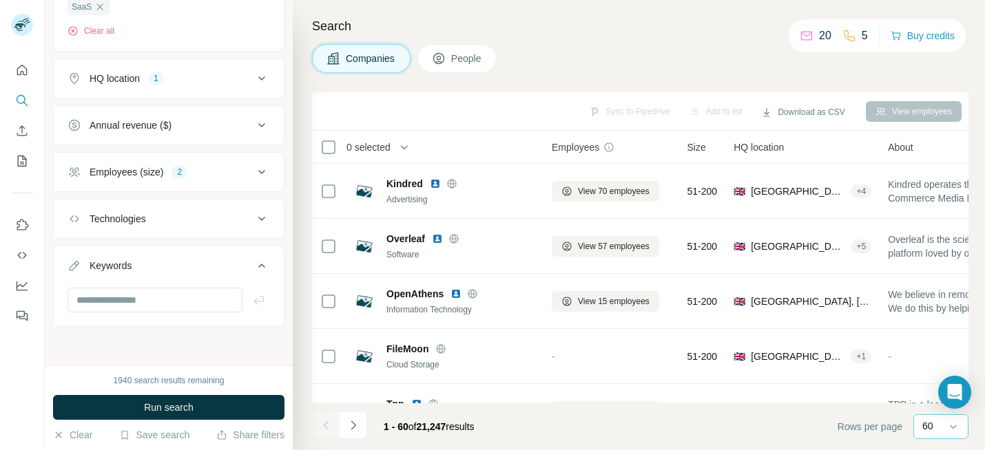
click at [251, 230] on button "Technologies" at bounding box center [169, 218] width 230 height 33
click at [224, 206] on button "Technologies" at bounding box center [169, 221] width 230 height 39
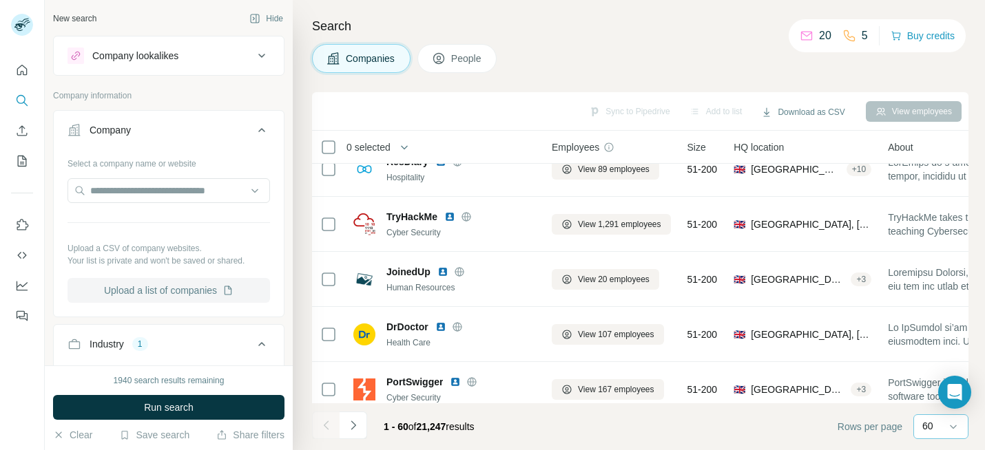
scroll to position [477, 0]
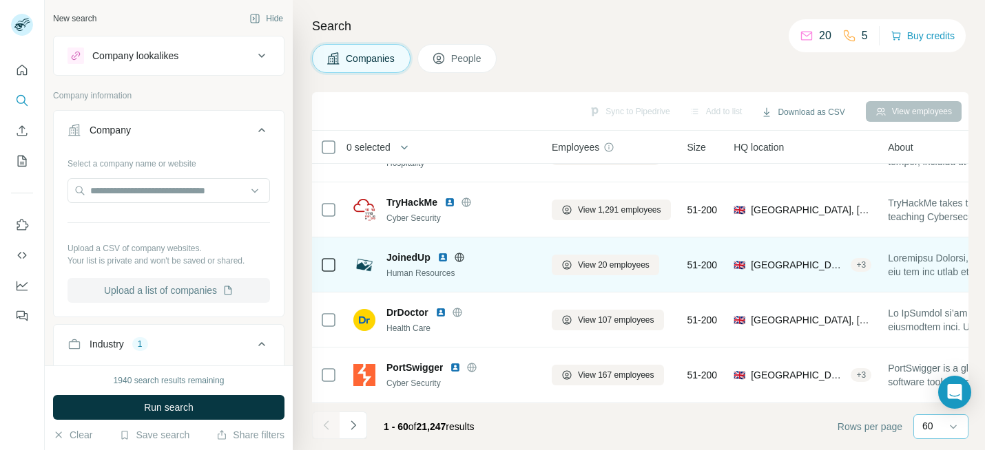
click at [403, 255] on span "JoinedUp" at bounding box center [408, 258] width 44 height 14
click at [364, 262] on img at bounding box center [364, 265] width 22 height 22
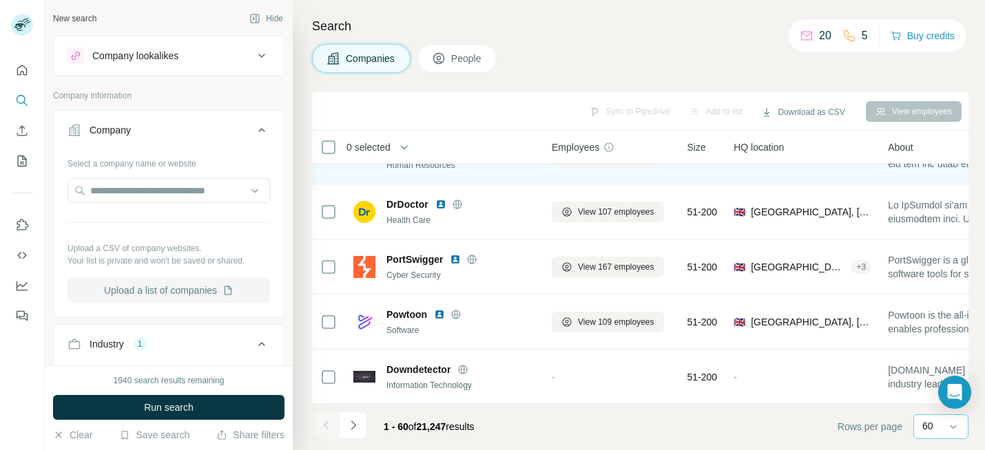
scroll to position [588, 0]
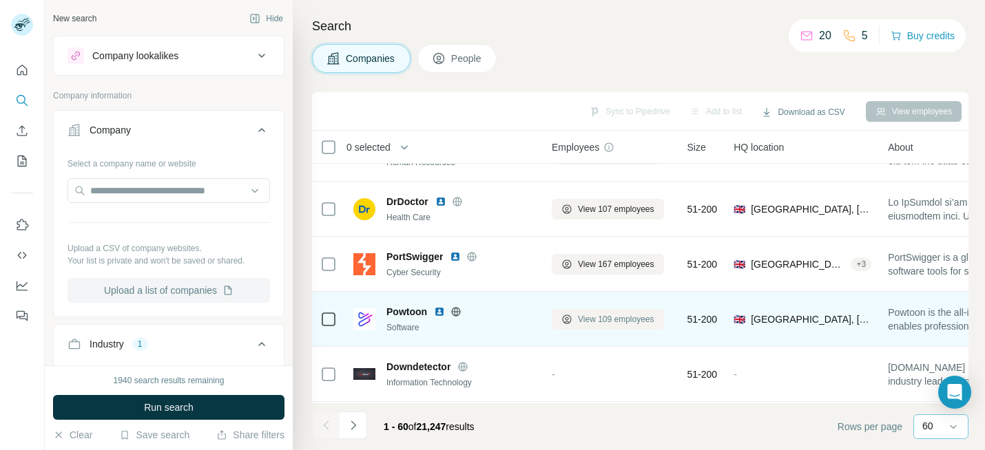
click at [580, 309] on button "View 109 employees" at bounding box center [608, 319] width 112 height 21
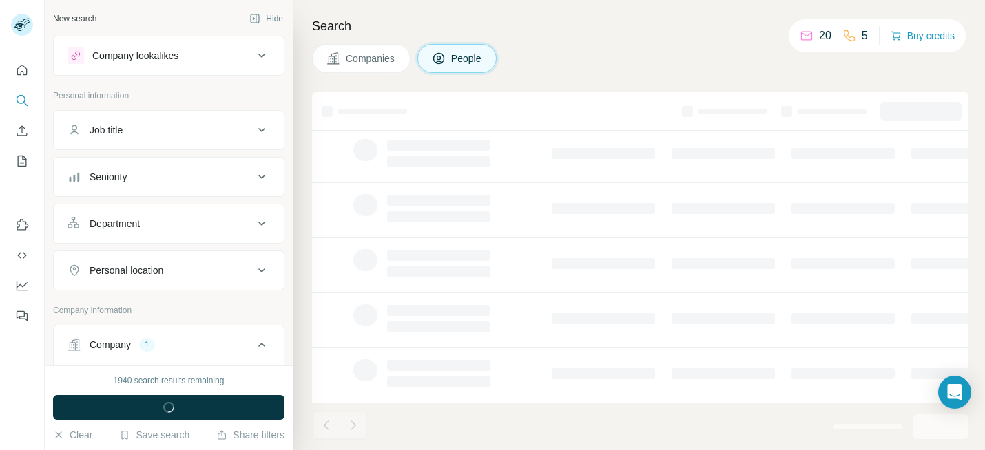
scroll to position [319, 0]
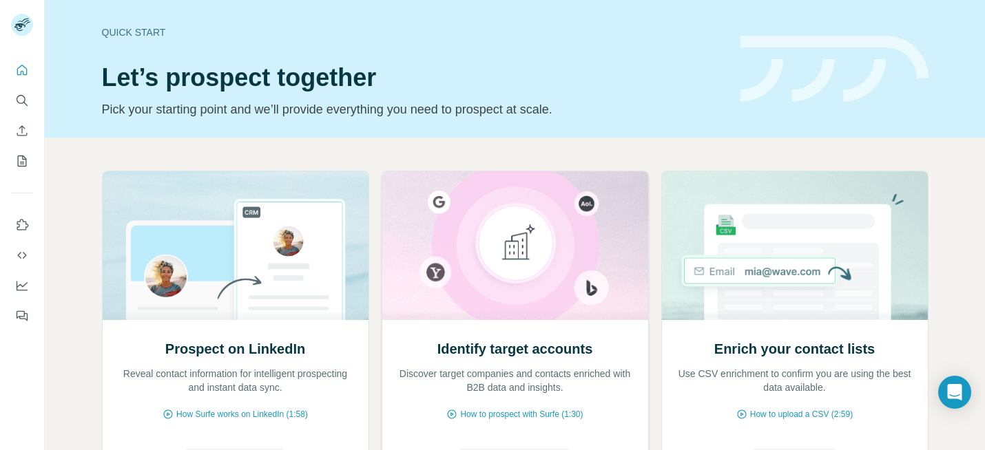
scroll to position [98, 0]
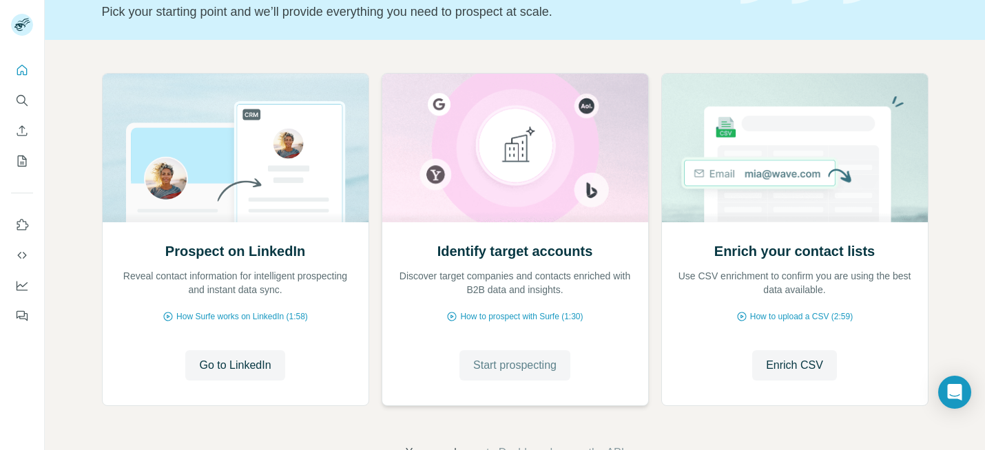
click at [511, 371] on span "Start prospecting" at bounding box center [514, 365] width 83 height 17
